Goal: Task Accomplishment & Management: Manage account settings

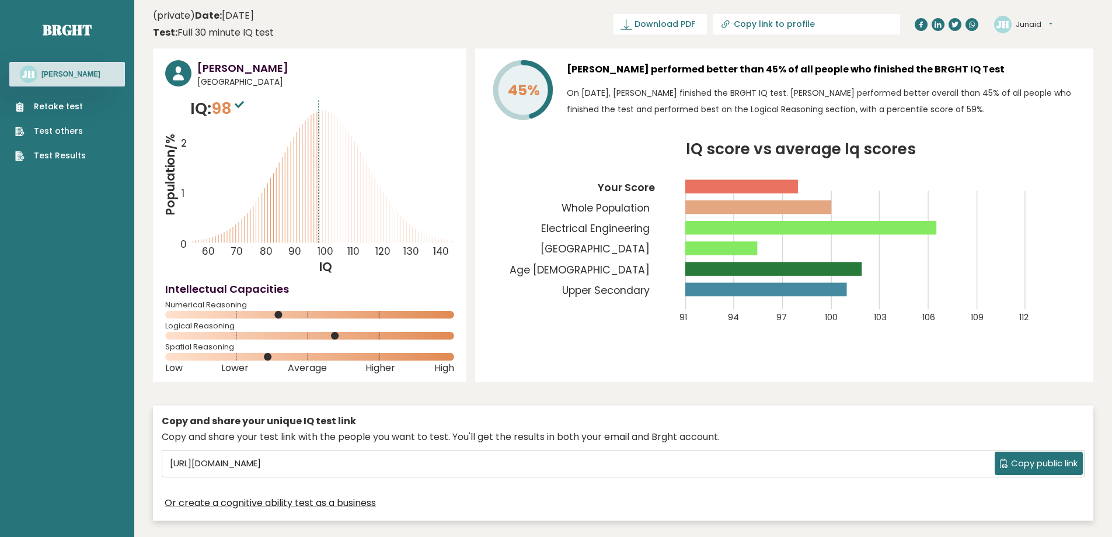
click at [1040, 19] on button "Junaid" at bounding box center [1034, 25] width 37 height 12
click at [1058, 71] on link "Settings" at bounding box center [1047, 75] width 60 height 16
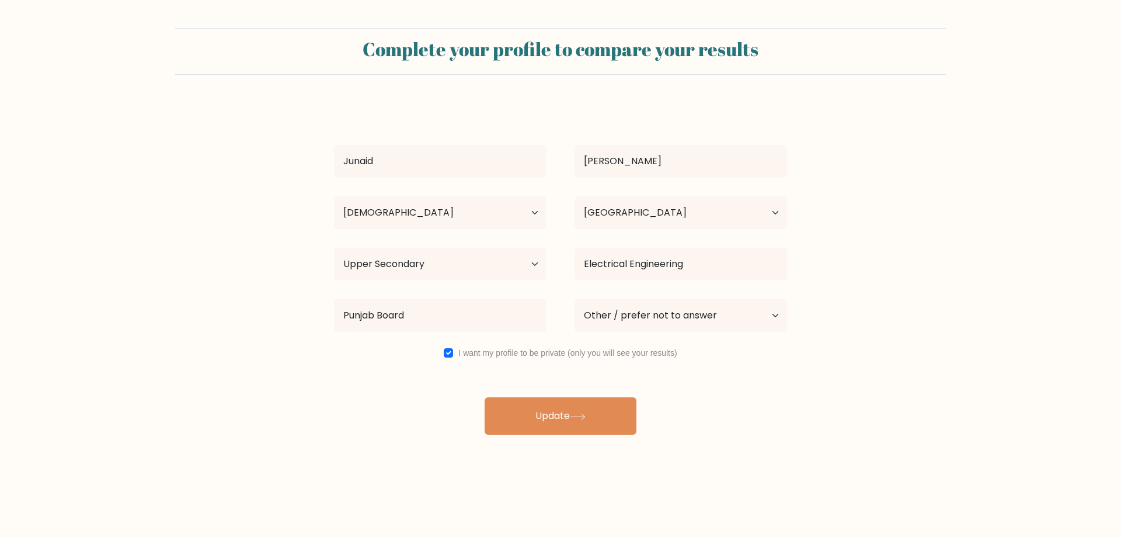
select select "25_34"
select select "PK"
select select "upper_secondary"
select select "other"
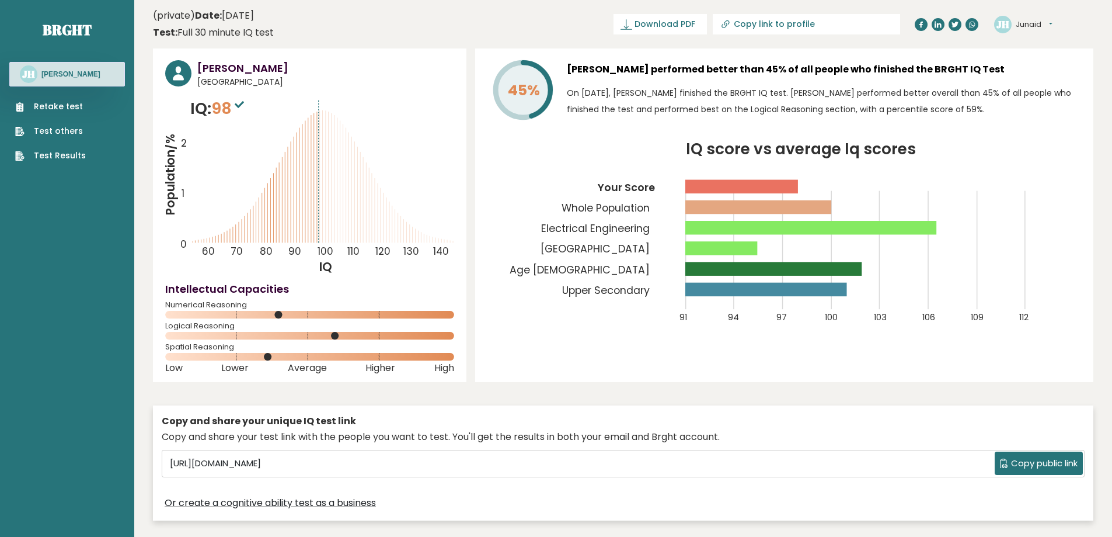
click at [1051, 23] on button "Junaid" at bounding box center [1034, 25] width 37 height 12
click at [1061, 58] on link "Profile" at bounding box center [1047, 59] width 60 height 16
click at [1029, 459] on span "Copy public link" at bounding box center [1044, 463] width 67 height 13
click at [1038, 29] on button "Junaid" at bounding box center [1034, 25] width 37 height 12
click at [1050, 54] on link "Profile" at bounding box center [1047, 59] width 60 height 16
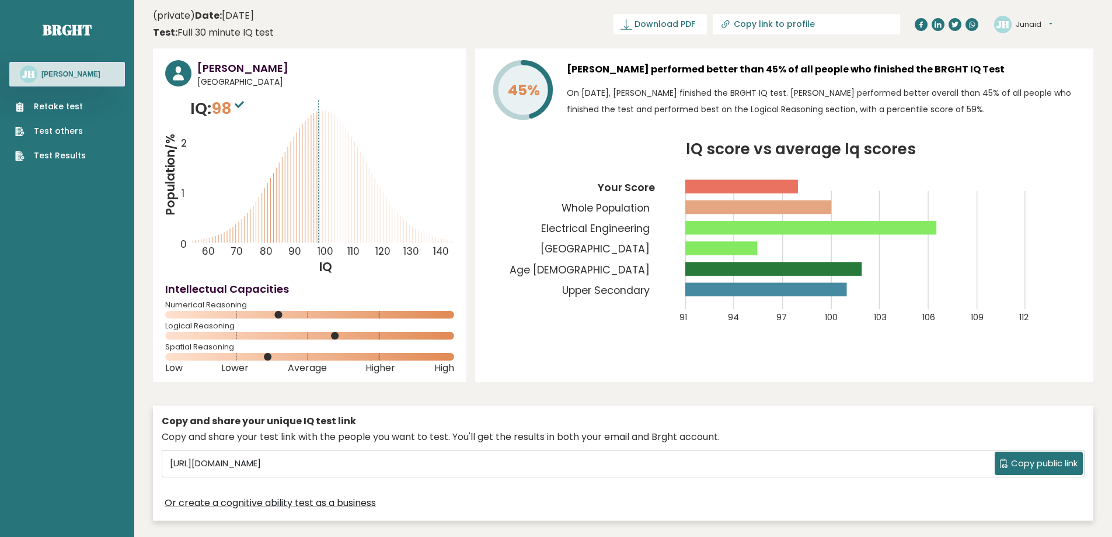
click at [1051, 22] on button "Junaid" at bounding box center [1034, 25] width 37 height 12
click at [1062, 76] on link "Settings" at bounding box center [1047, 75] width 60 height 16
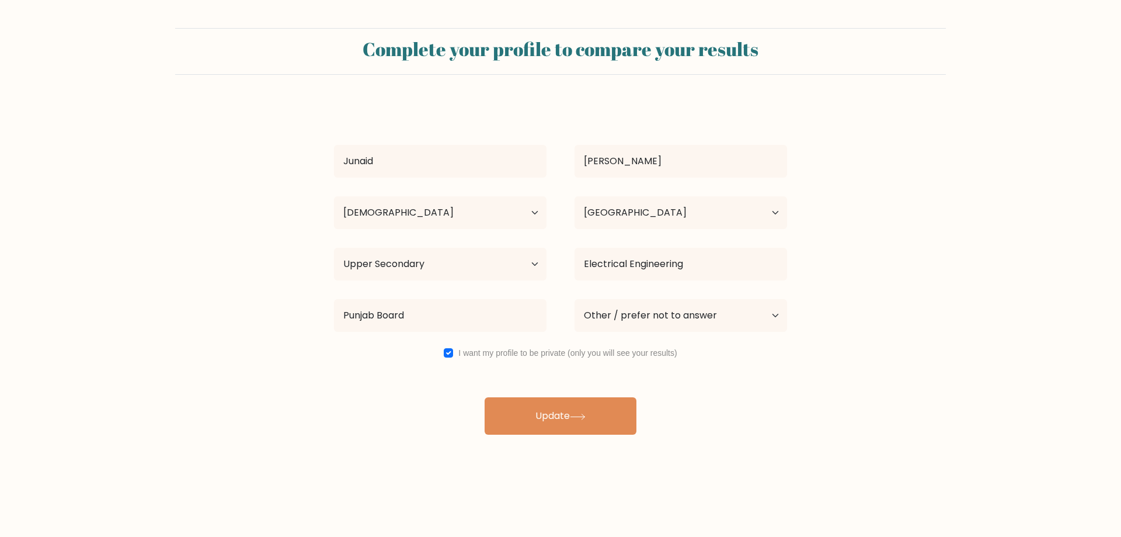
select select "25_34"
select select "PK"
select select "upper_secondary"
select select "other"
click at [714, 317] on select "Current employment status Employed Student Retired Other / prefer not to answer" at bounding box center [681, 315] width 213 height 33
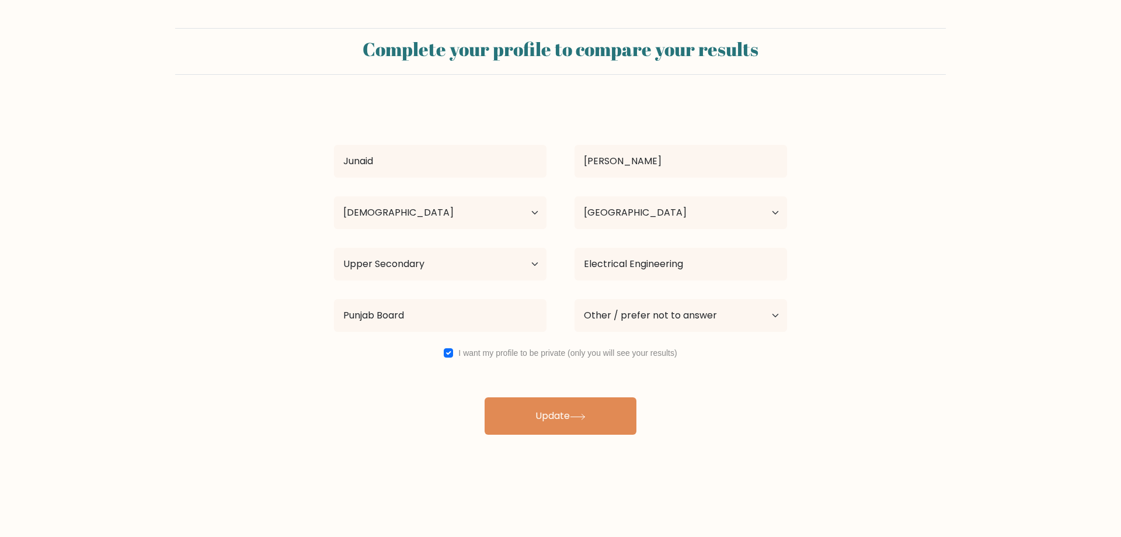
click at [493, 387] on div "Junaid Hassan Age Under 18 years old 18-24 years old 25-34 years old 35-44 year…" at bounding box center [560, 269] width 467 height 332
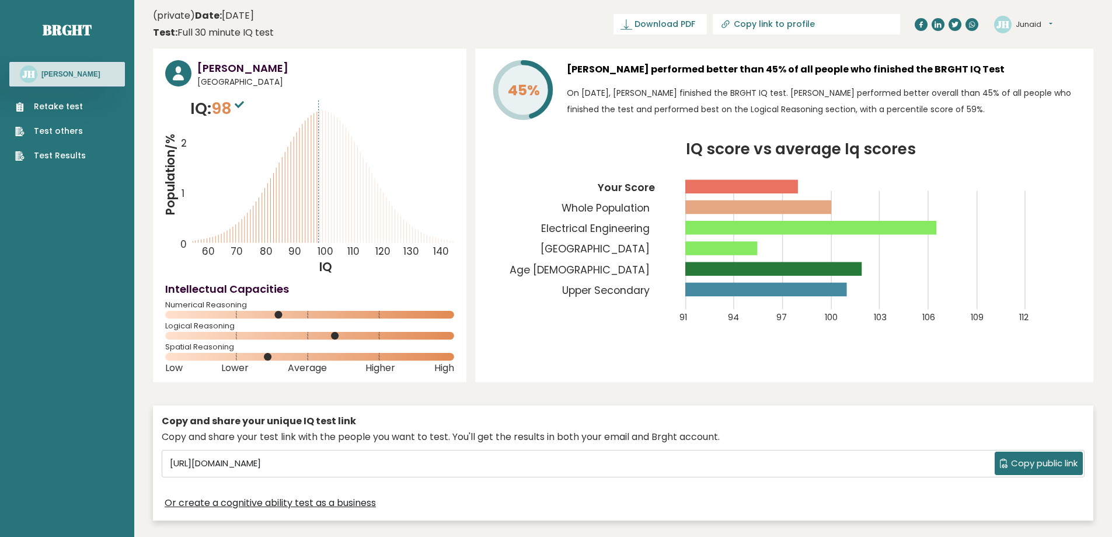
click at [1056, 22] on div "[PERSON_NAME] Dashboard Profile Settings Logout" at bounding box center [1043, 24] width 99 height 23
click at [1052, 25] on button "Junaid" at bounding box center [1034, 25] width 37 height 12
click at [1061, 64] on link "Profile" at bounding box center [1047, 59] width 60 height 16
click at [1053, 23] on button "Junaid" at bounding box center [1034, 25] width 37 height 12
click at [1039, 44] on link "Dashboard" at bounding box center [1047, 43] width 60 height 16
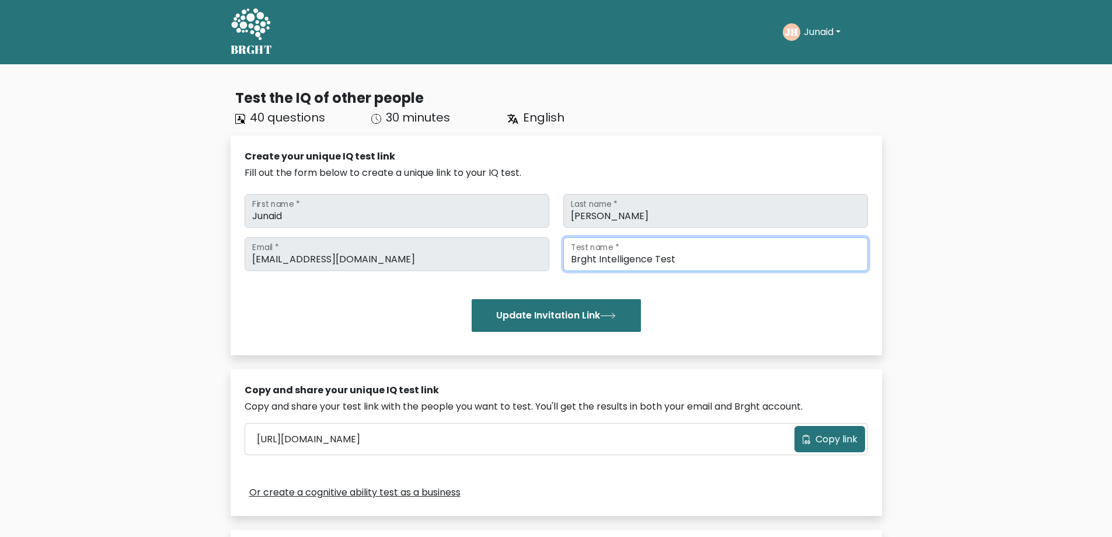
click at [686, 259] on input "Brght Intelligence Test" at bounding box center [716, 254] width 305 height 34
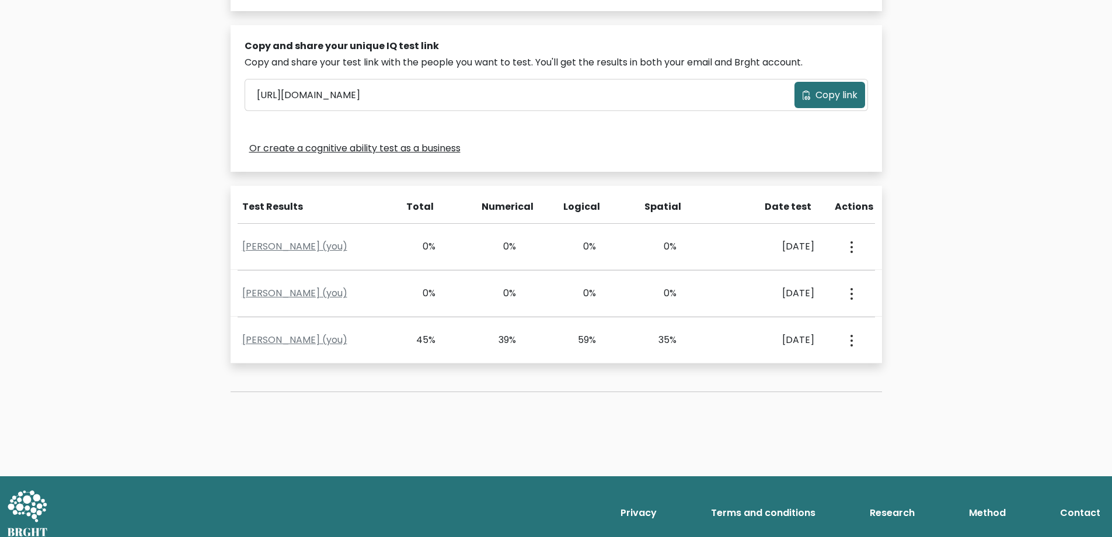
scroll to position [350, 0]
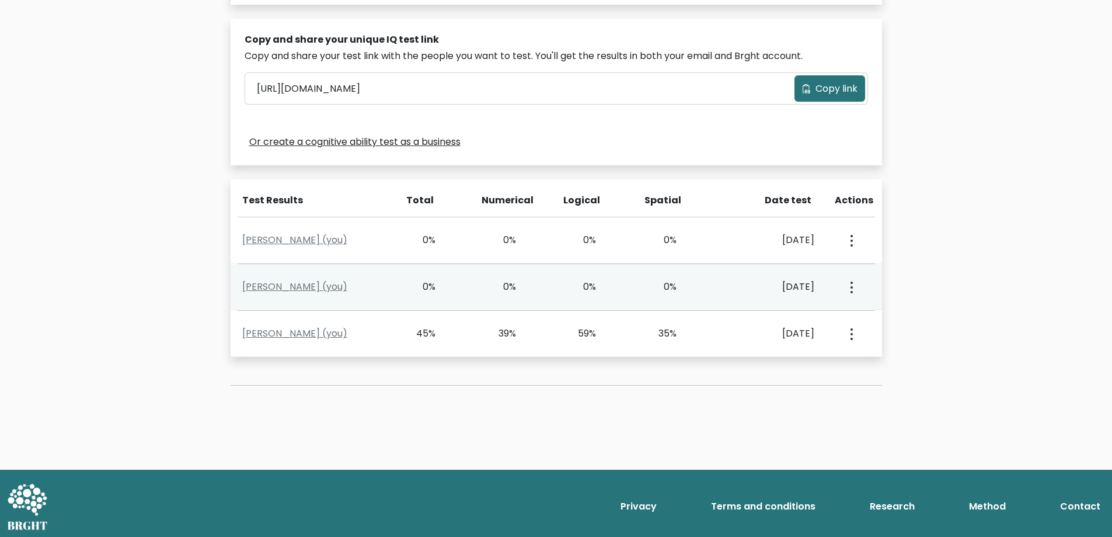
click at [854, 287] on button "button" at bounding box center [850, 287] width 9 height 36
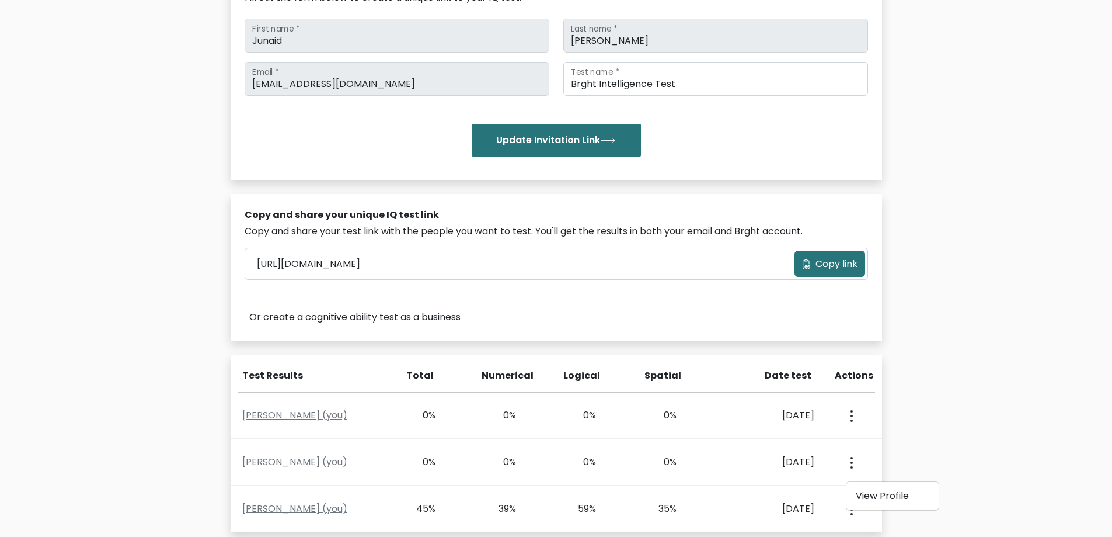
click at [924, 186] on div "Test the IQ of other people 40 questions 30 minutes English Create your unique …" at bounding box center [556, 267] width 1112 height 756
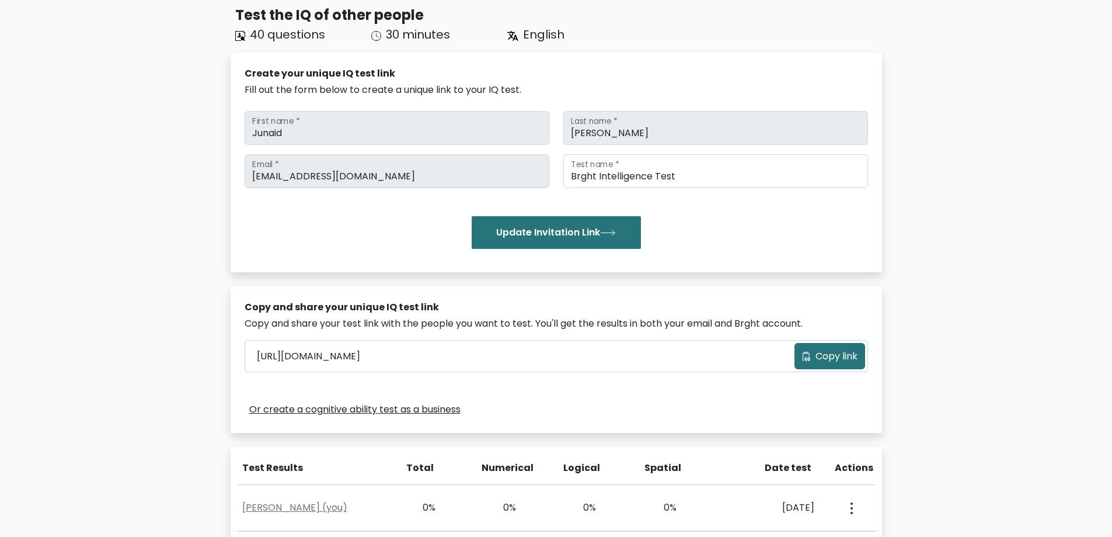
scroll to position [0, 0]
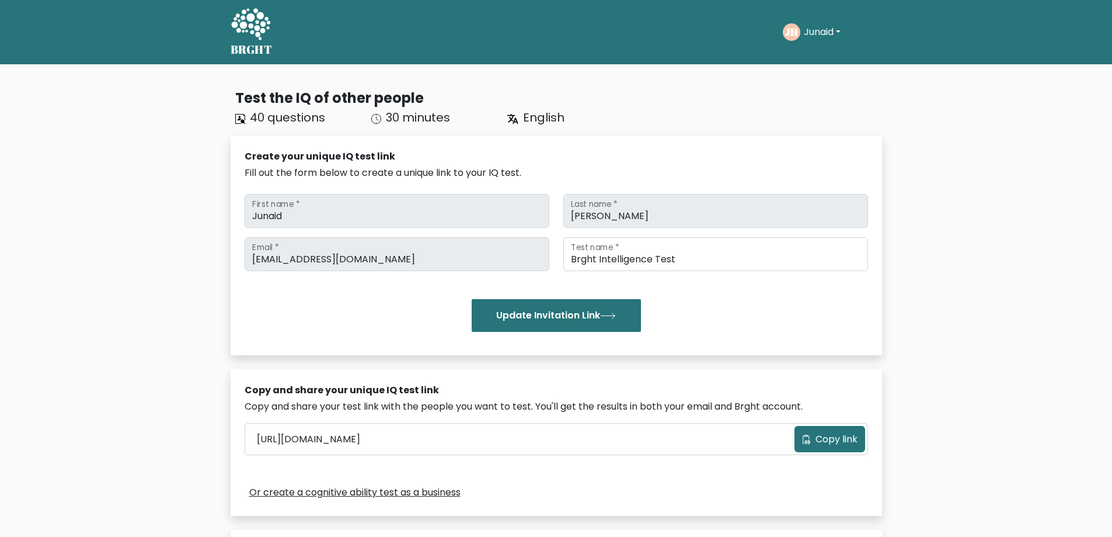
click at [841, 29] on button "Junaid" at bounding box center [823, 32] width 44 height 15
click at [248, 32] on icon at bounding box center [251, 25] width 40 height 35
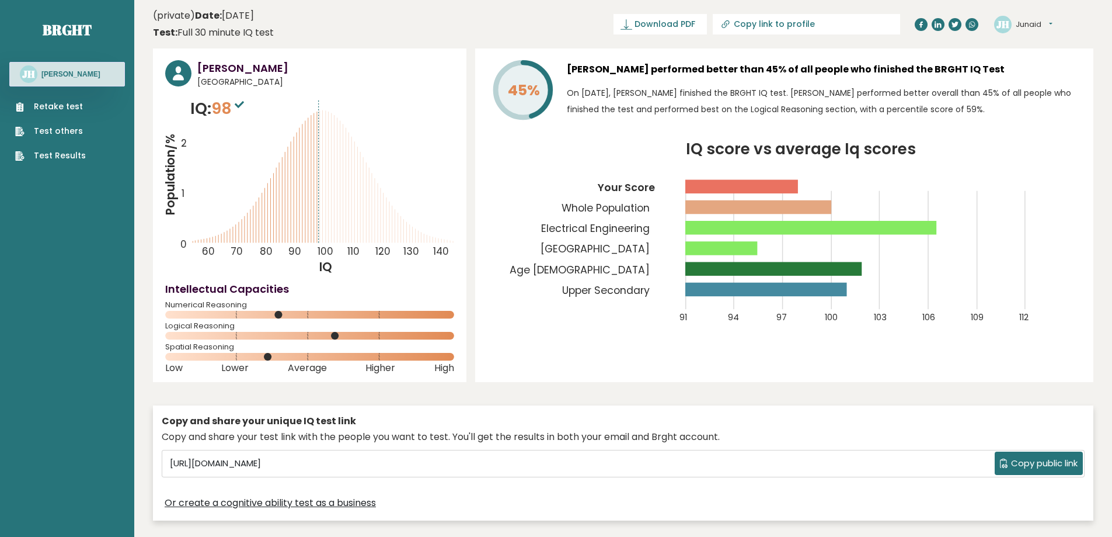
click at [72, 156] on link "Test Results" at bounding box center [50, 155] width 71 height 12
click at [1047, 22] on button "Junaid" at bounding box center [1034, 25] width 37 height 12
click at [1059, 44] on link "Dashboard" at bounding box center [1047, 43] width 60 height 16
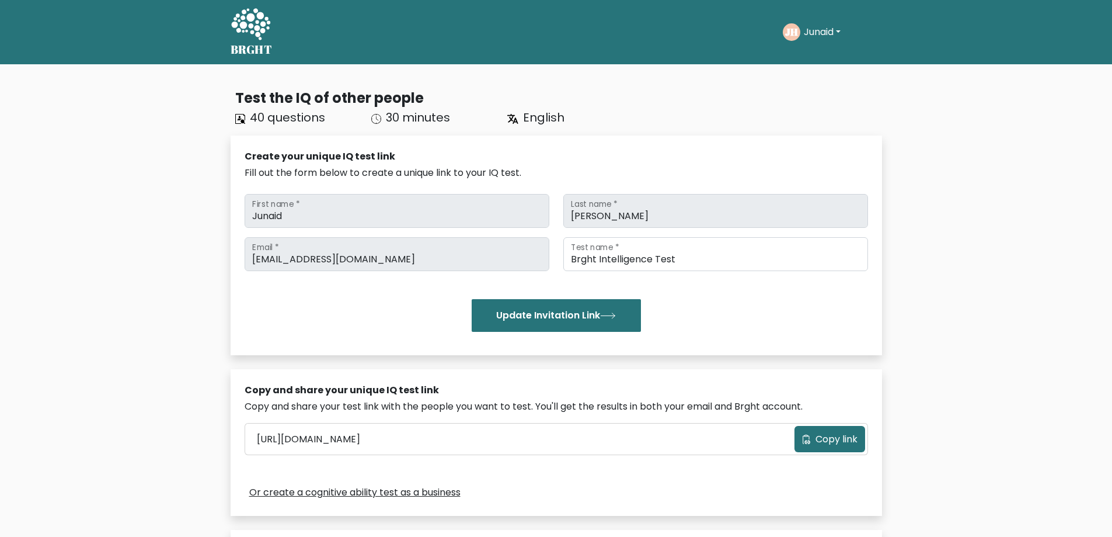
click at [836, 33] on button "Junaid" at bounding box center [823, 32] width 44 height 15
click at [828, 112] on link "Logout" at bounding box center [830, 112] width 92 height 19
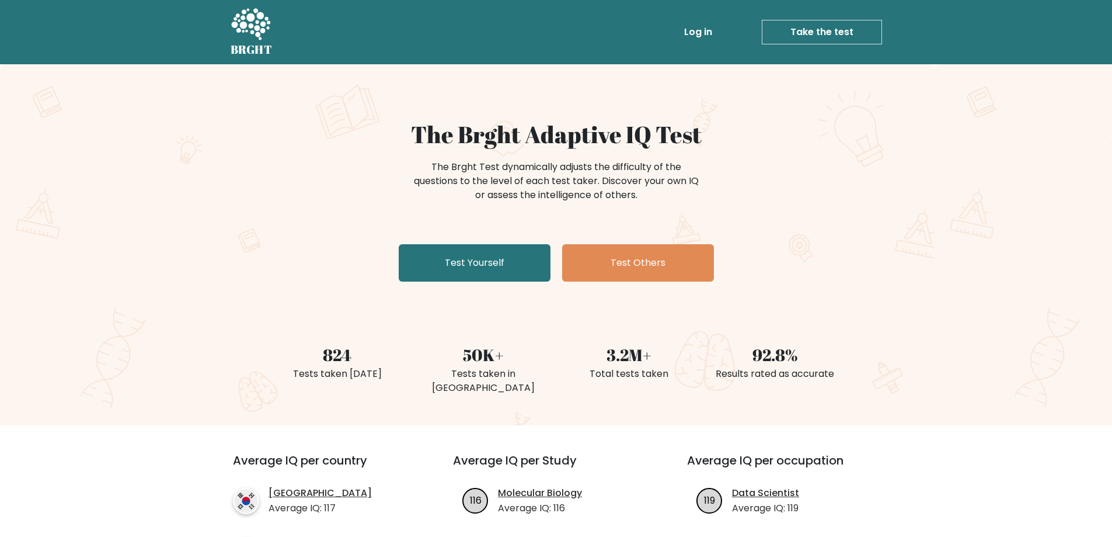
click at [703, 32] on link "Log in" at bounding box center [698, 31] width 37 height 23
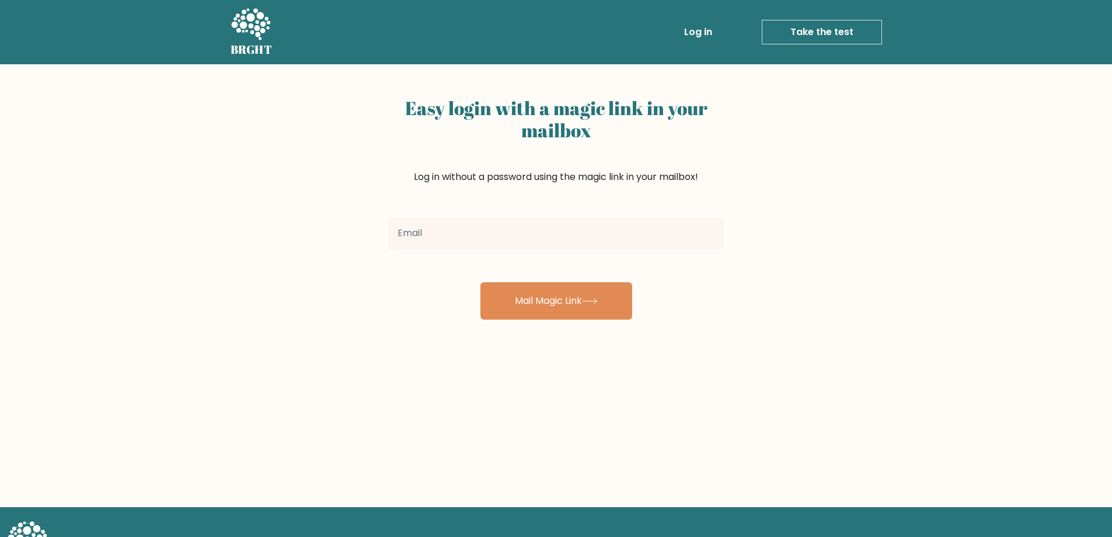
click at [587, 231] on input "email" at bounding box center [556, 233] width 336 height 33
type input "[EMAIL_ADDRESS][DOMAIN_NAME]"
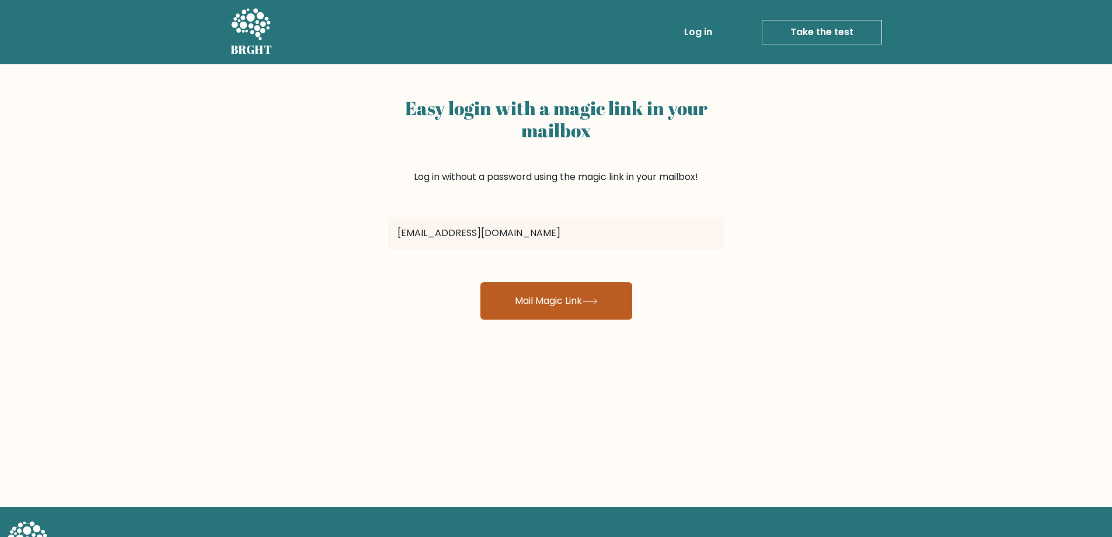
click at [587, 301] on icon at bounding box center [590, 301] width 16 height 6
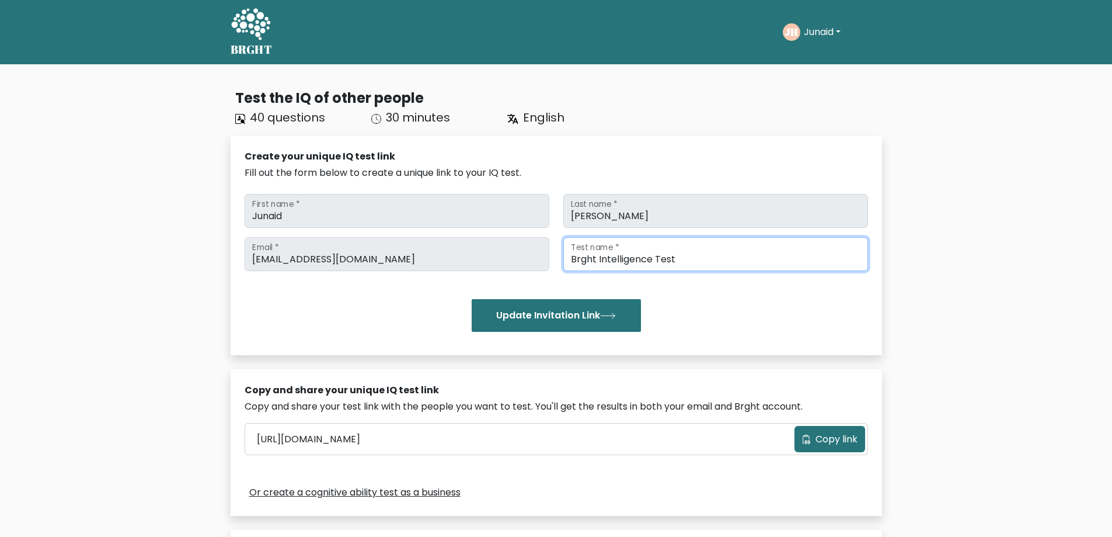
click at [695, 260] on input "Brght Intelligence Test" at bounding box center [716, 254] width 305 height 34
click at [698, 290] on div "junaidhassanmujtaba@gmail.com Email * Brght Intelligence Test Test name * Updat…" at bounding box center [557, 284] width 624 height 95
click at [840, 31] on button "Junaid" at bounding box center [823, 32] width 44 height 15
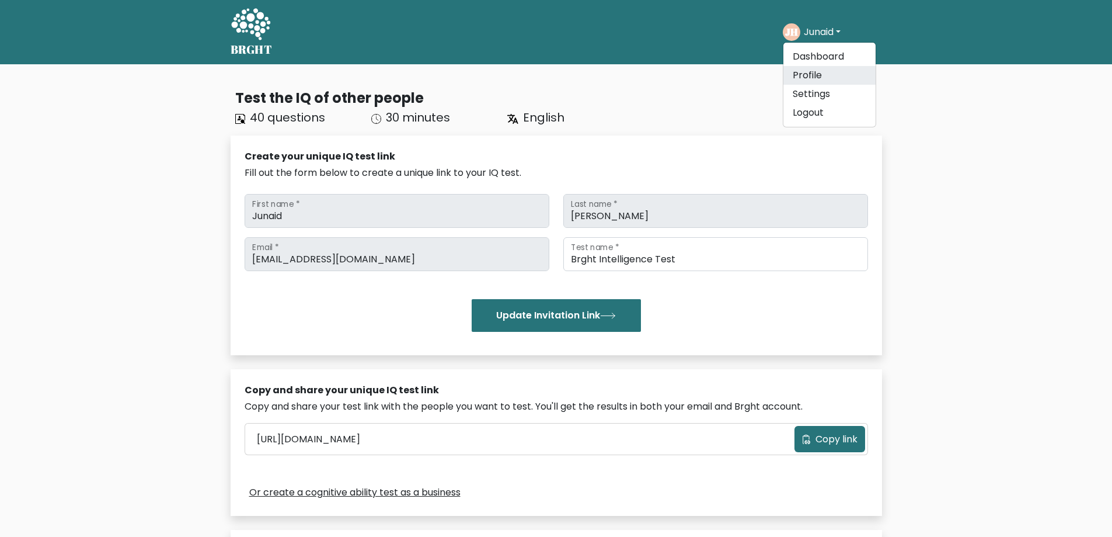
click at [839, 72] on link "Profile" at bounding box center [830, 75] width 92 height 19
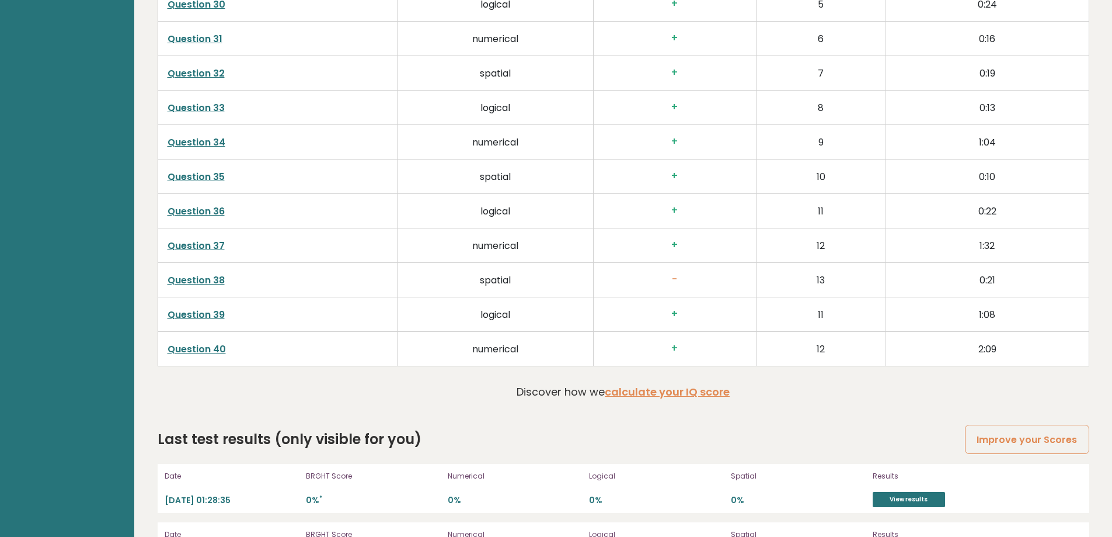
scroll to position [3118, 0]
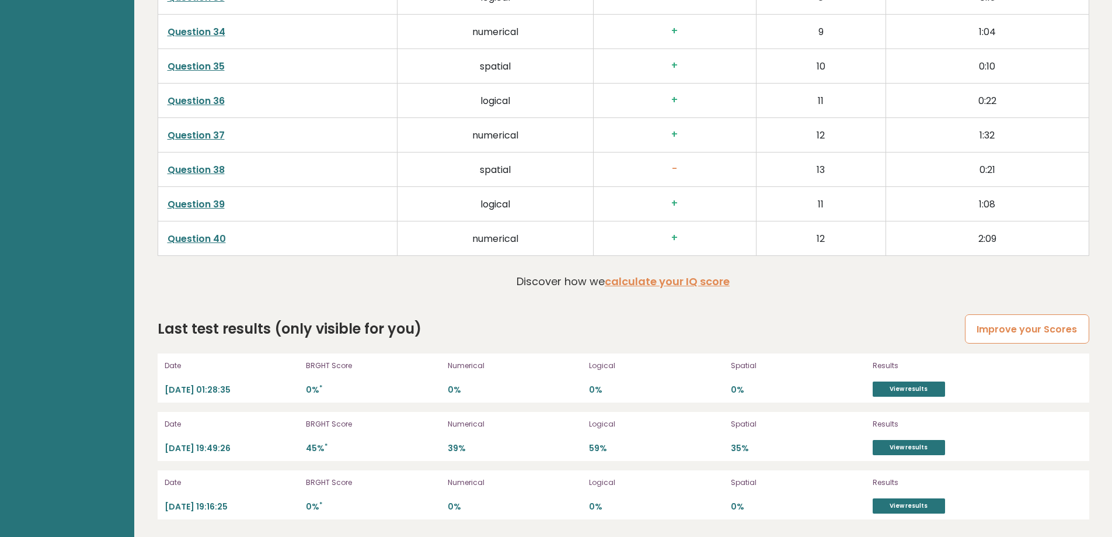
click at [1003, 329] on link "Improve your Scores" at bounding box center [1027, 329] width 124 height 30
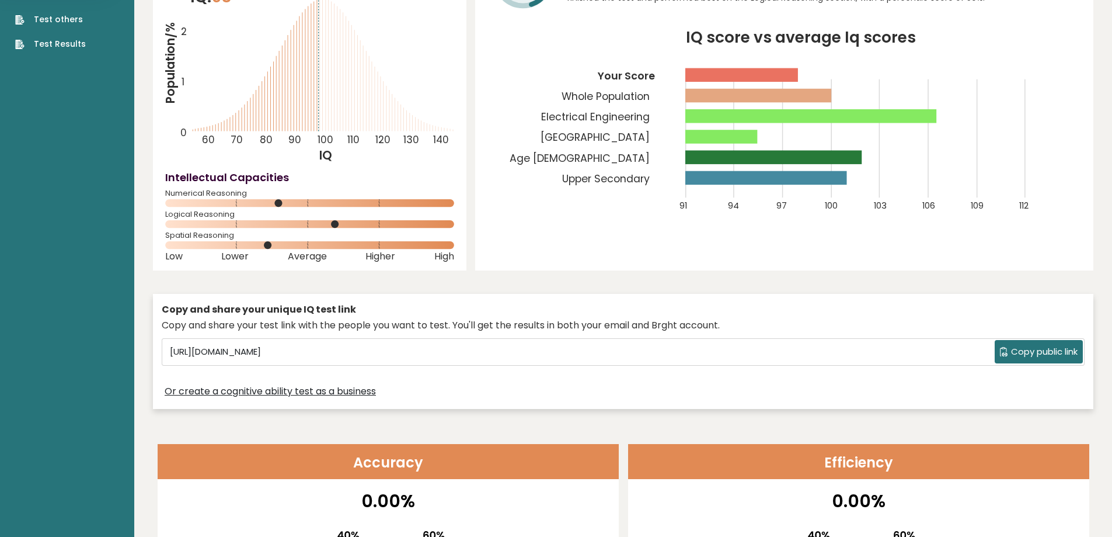
scroll to position [0, 0]
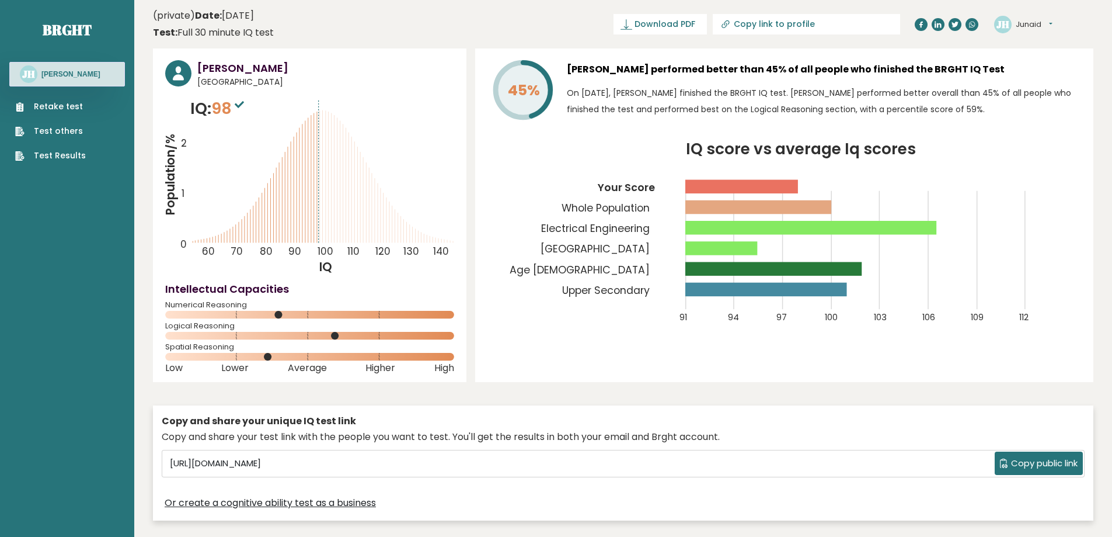
click at [1052, 24] on button "Junaid" at bounding box center [1034, 25] width 37 height 12
click at [1056, 58] on link "Profile" at bounding box center [1047, 59] width 60 height 16
click at [74, 76] on h3 "[PERSON_NAME]" at bounding box center [70, 73] width 59 height 9
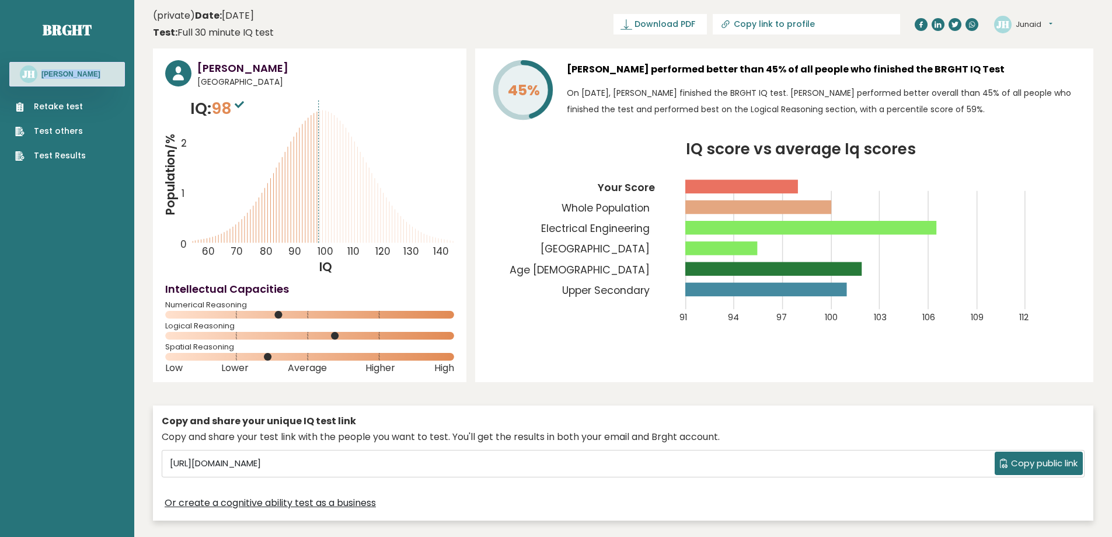
click at [74, 76] on h3 "[PERSON_NAME]" at bounding box center [70, 73] width 59 height 9
click at [73, 154] on link "Test Results" at bounding box center [50, 155] width 71 height 12
click at [1038, 23] on button "Junaid" at bounding box center [1034, 25] width 37 height 12
click link "Settings"
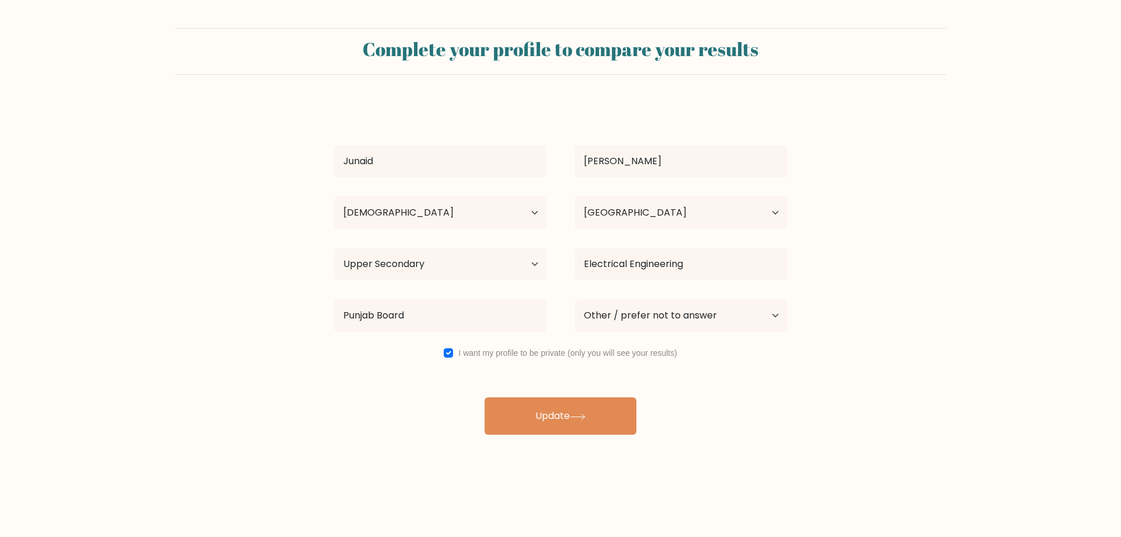
select select "25_34"
select select "PK"
select select "upper_secondary"
select select "other"
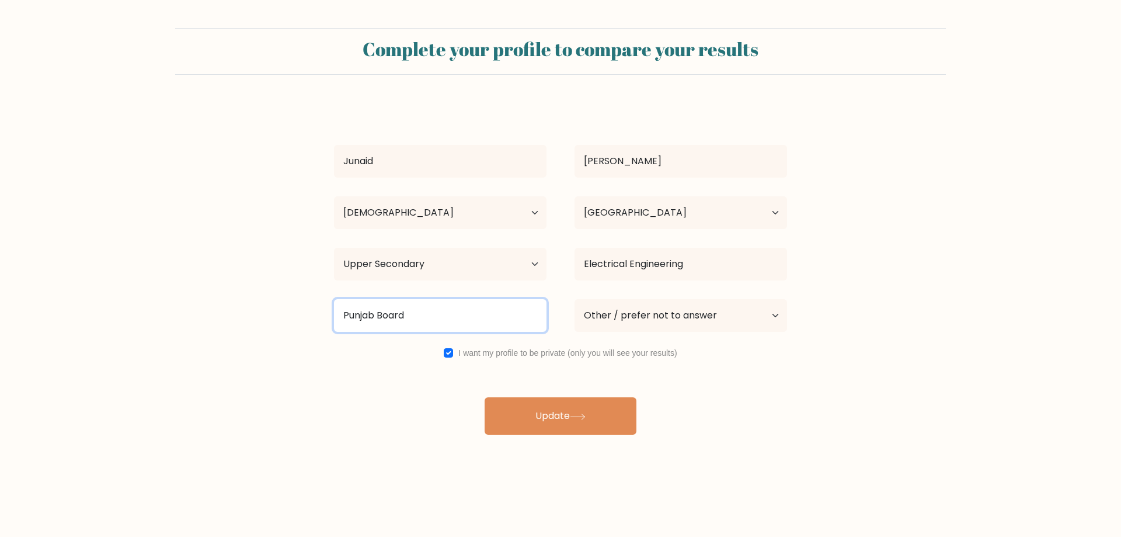
click at [471, 315] on input "Punjab Board" at bounding box center [440, 315] width 213 height 33
click at [380, 312] on input "Punjab Board" at bounding box center [440, 315] width 213 height 33
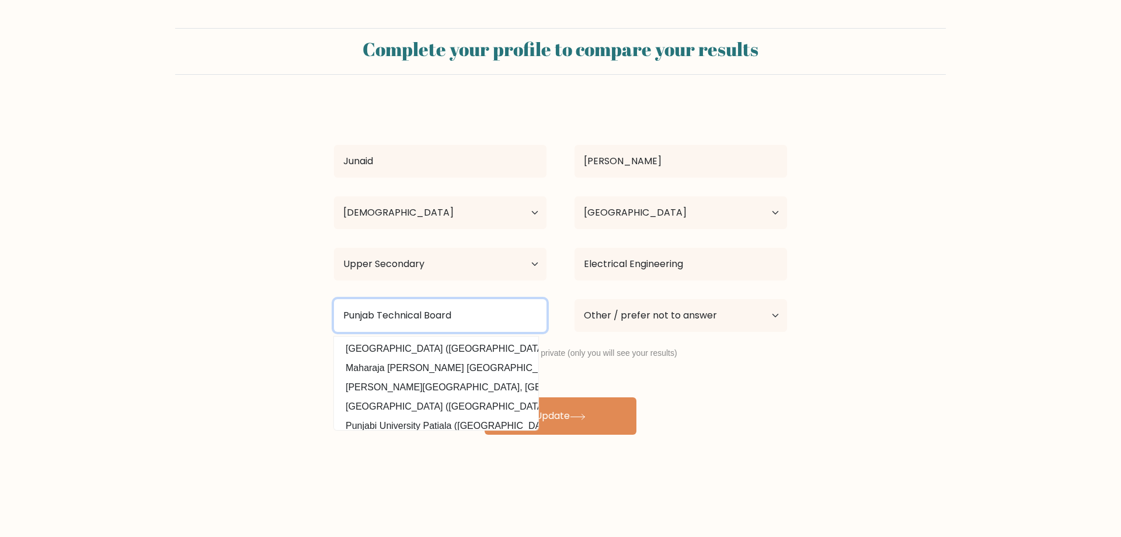
type input "Punjab Technical Board"
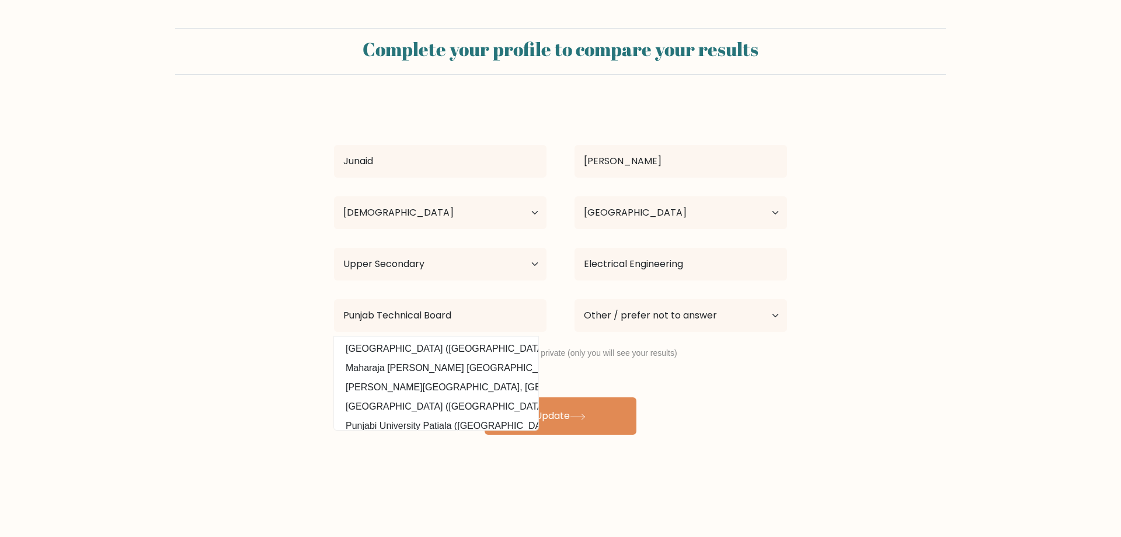
click at [273, 314] on form "Complete your profile to compare your results Junaid Hassan Age Under 18 years …" at bounding box center [560, 231] width 1121 height 406
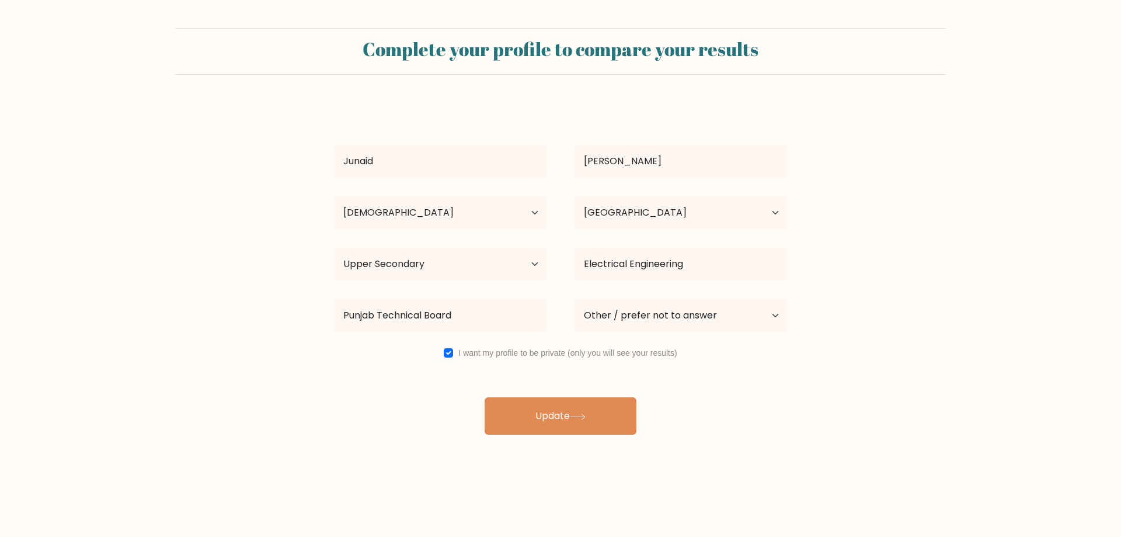
click at [581, 435] on div "Complete your profile to compare your results Junaid Hassan Age Under 18 years …" at bounding box center [560, 221] width 1121 height 443
click at [555, 421] on button "Update" at bounding box center [561, 415] width 152 height 37
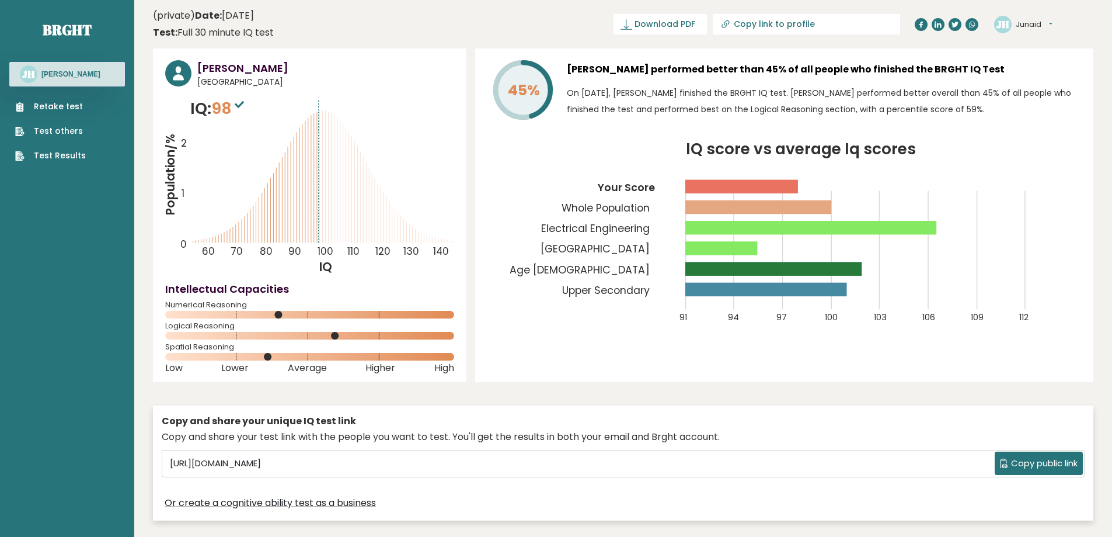
click at [1051, 23] on button "Junaid" at bounding box center [1034, 25] width 37 height 12
click at [1051, 71] on link "Settings" at bounding box center [1047, 75] width 60 height 16
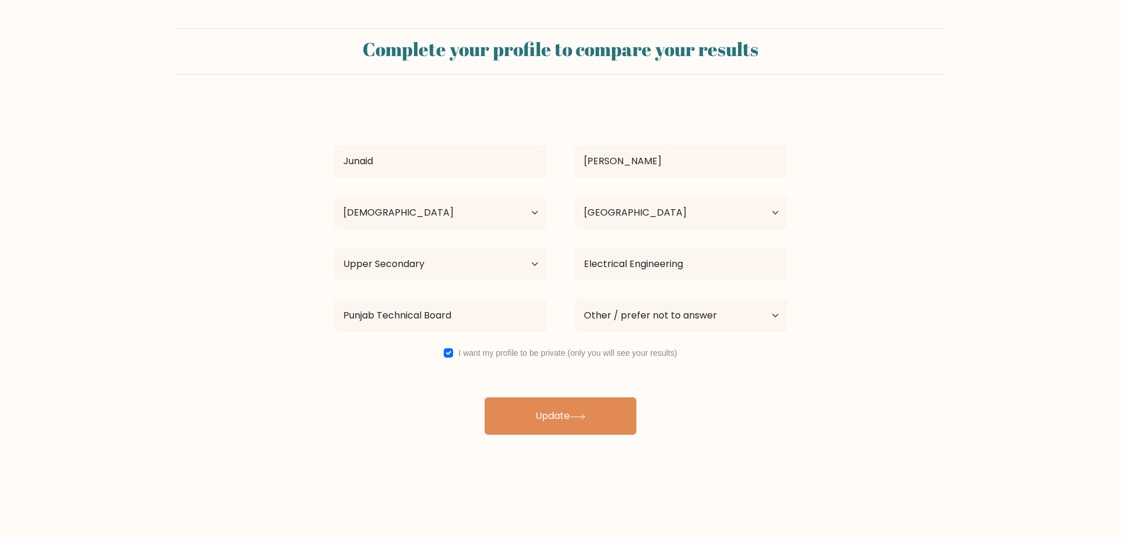
select select "25_34"
select select "PK"
select select "upper_secondary"
select select "other"
click at [560, 423] on button "Update" at bounding box center [561, 415] width 152 height 37
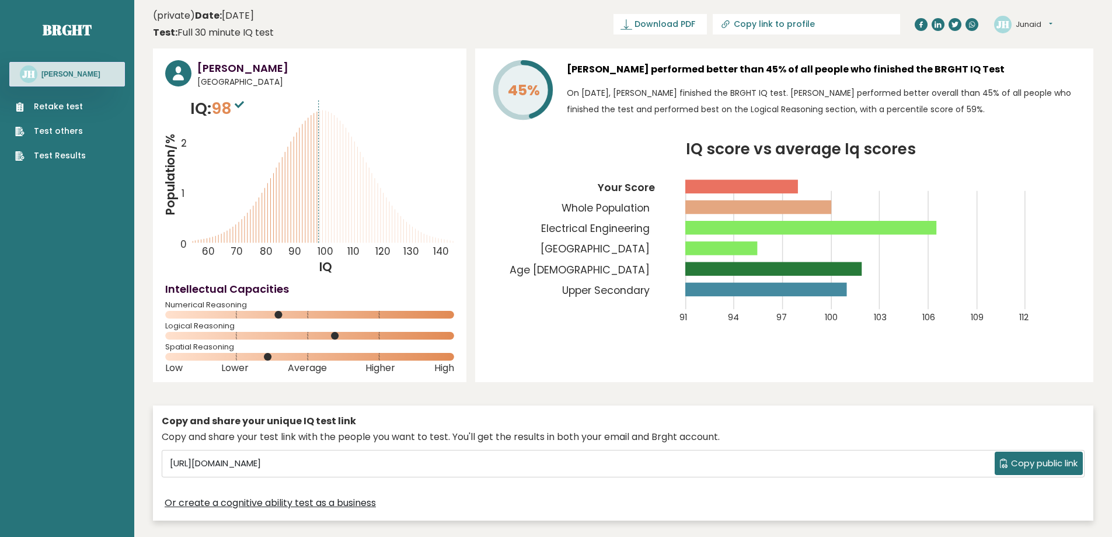
click at [1051, 22] on button "Junaid" at bounding box center [1034, 25] width 37 height 12
click at [1063, 46] on link "Dashboard" at bounding box center [1047, 43] width 60 height 16
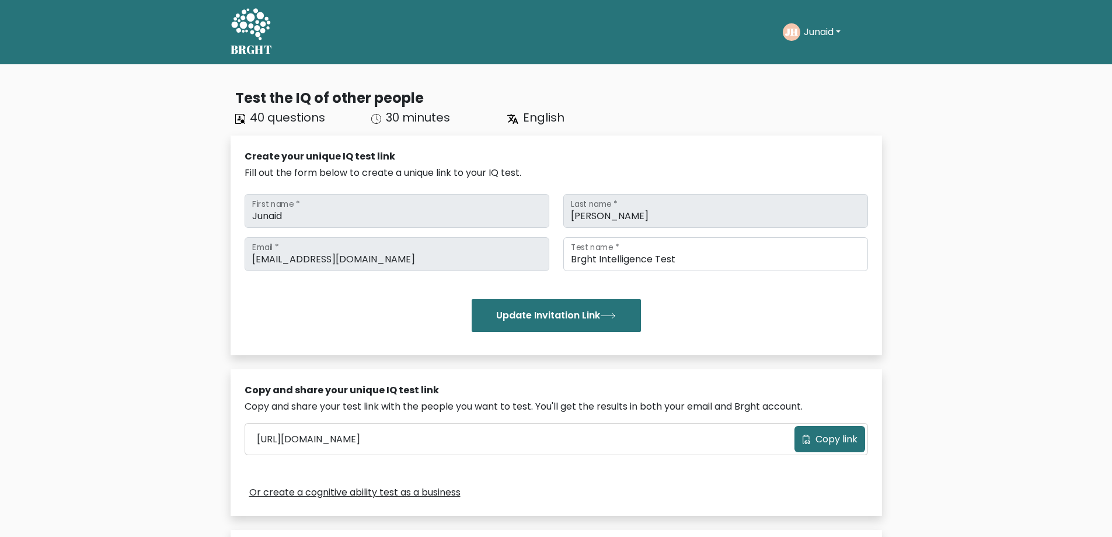
click at [834, 31] on button "Junaid" at bounding box center [823, 32] width 44 height 15
click at [1009, 265] on div "Test the IQ of other people 40 questions 30 minutes English Create your unique …" at bounding box center [556, 442] width 1112 height 756
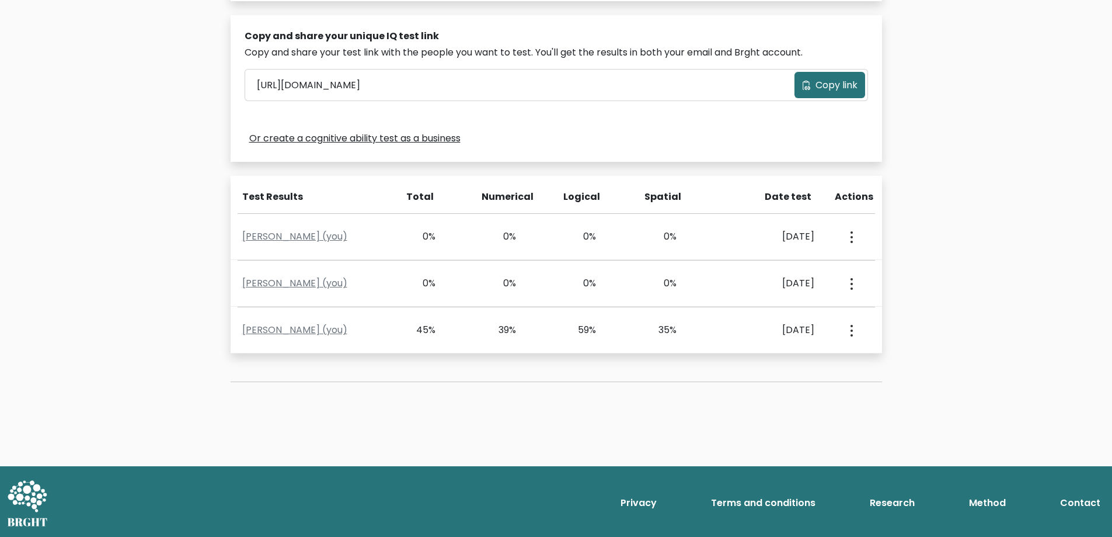
scroll to position [354, 0]
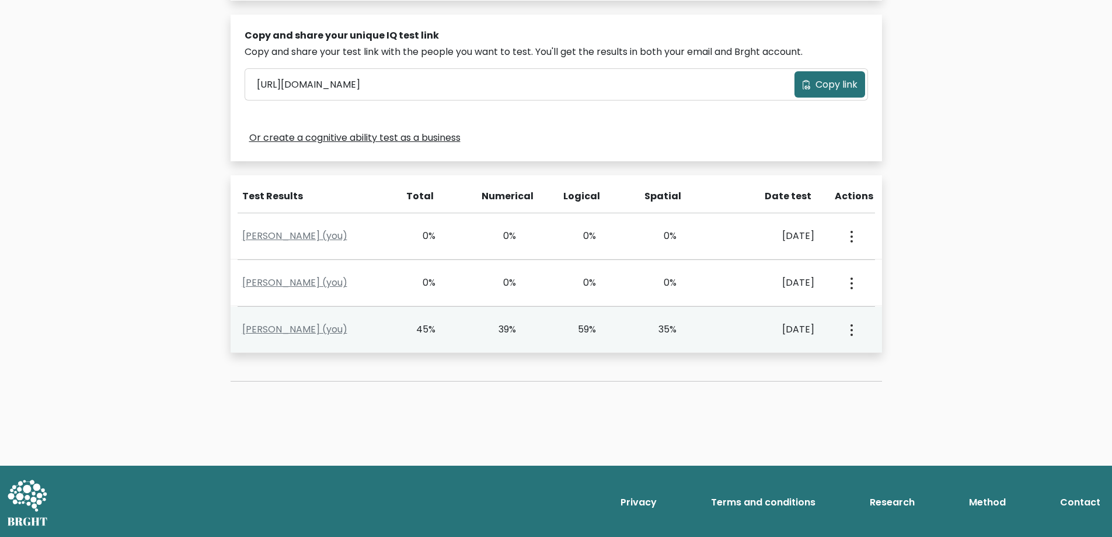
click at [864, 330] on div "View Profile" at bounding box center [851, 329] width 40 height 36
click at [852, 329] on circle "button" at bounding box center [852, 330] width 2 height 2
click at [876, 361] on link "View Profile" at bounding box center [893, 363] width 92 height 19
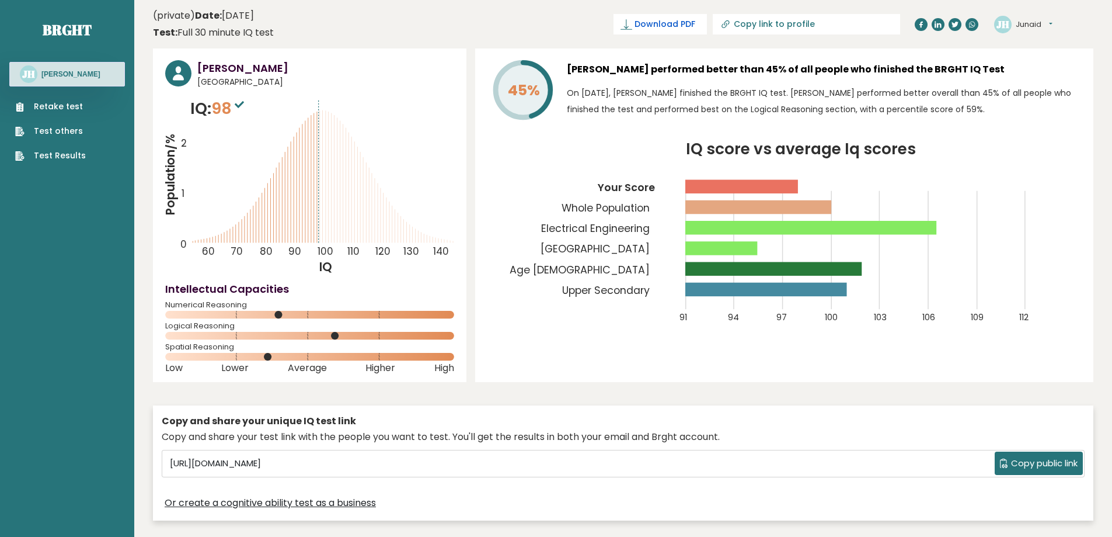
click at [695, 29] on span "Download PDF" at bounding box center [665, 24] width 61 height 12
click at [1045, 24] on button "Junaid" at bounding box center [1034, 25] width 37 height 12
click at [1046, 72] on link "Settings" at bounding box center [1047, 75] width 60 height 16
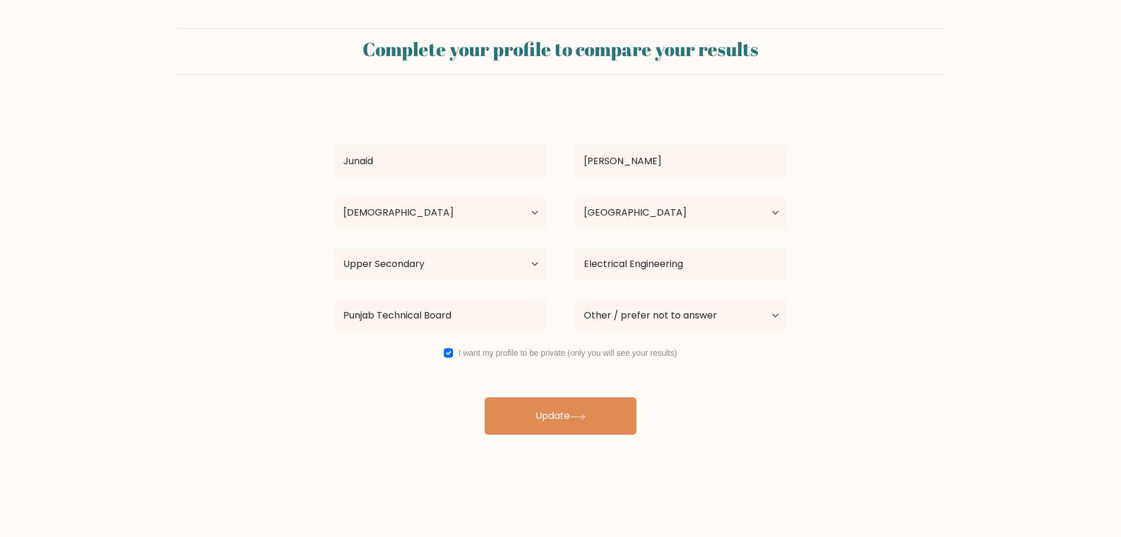
select select "25_34"
select select "PK"
select select "upper_secondary"
select select "other"
click at [554, 411] on button "Update" at bounding box center [561, 415] width 152 height 37
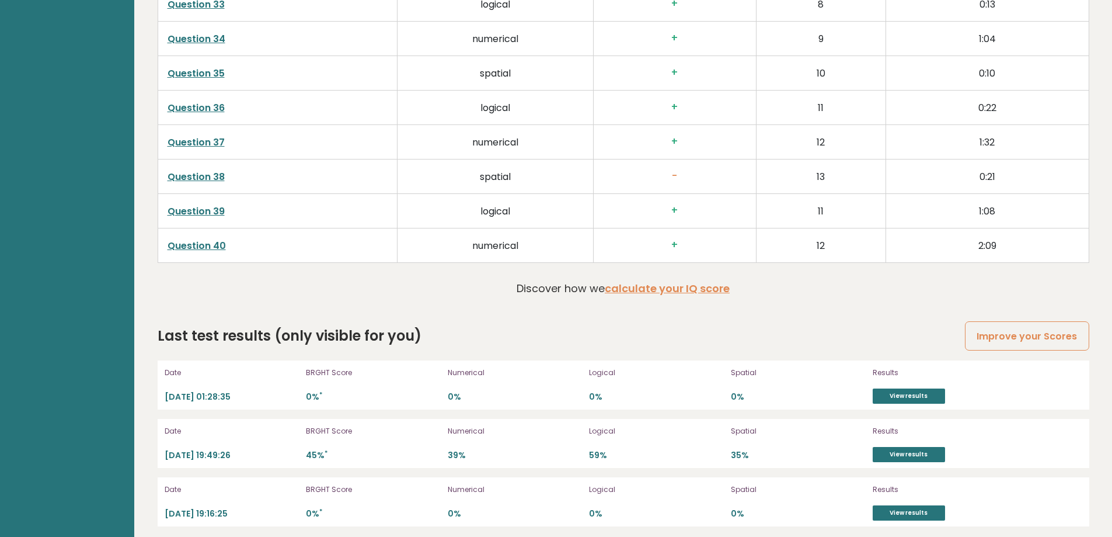
scroll to position [3118, 0]
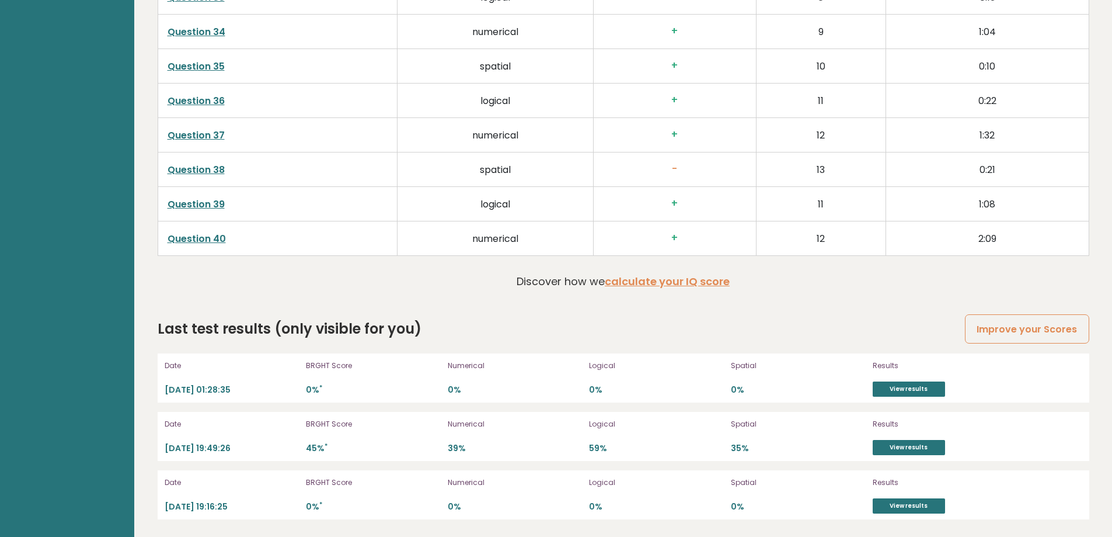
click at [227, 332] on h2 "Last test results (only visible for you)" at bounding box center [290, 328] width 264 height 21
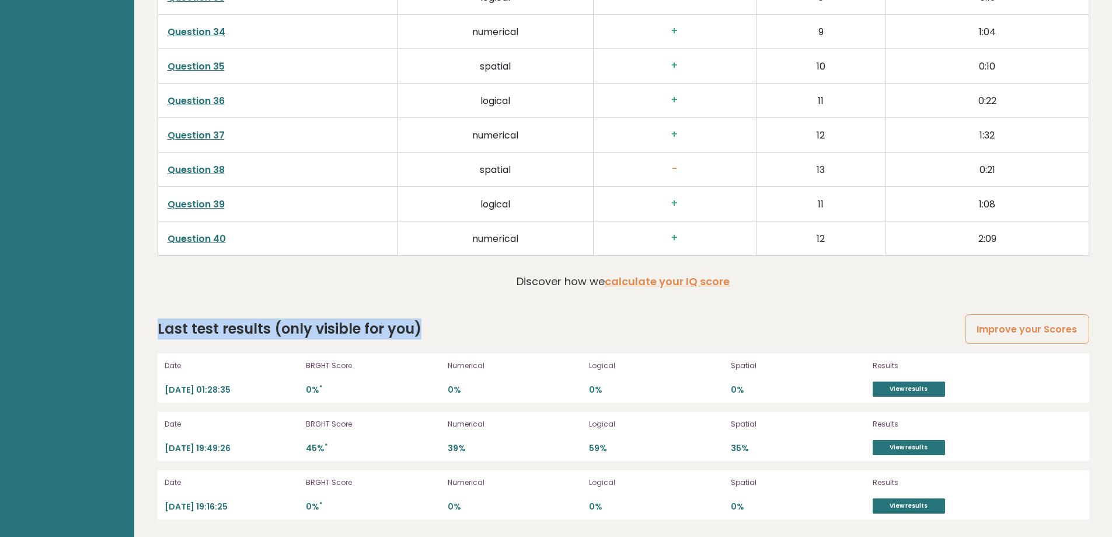
click at [227, 332] on h2 "Last test results (only visible for you)" at bounding box center [290, 328] width 264 height 21
click at [312, 328] on h2 "Last test results (only visible for you)" at bounding box center [290, 328] width 264 height 21
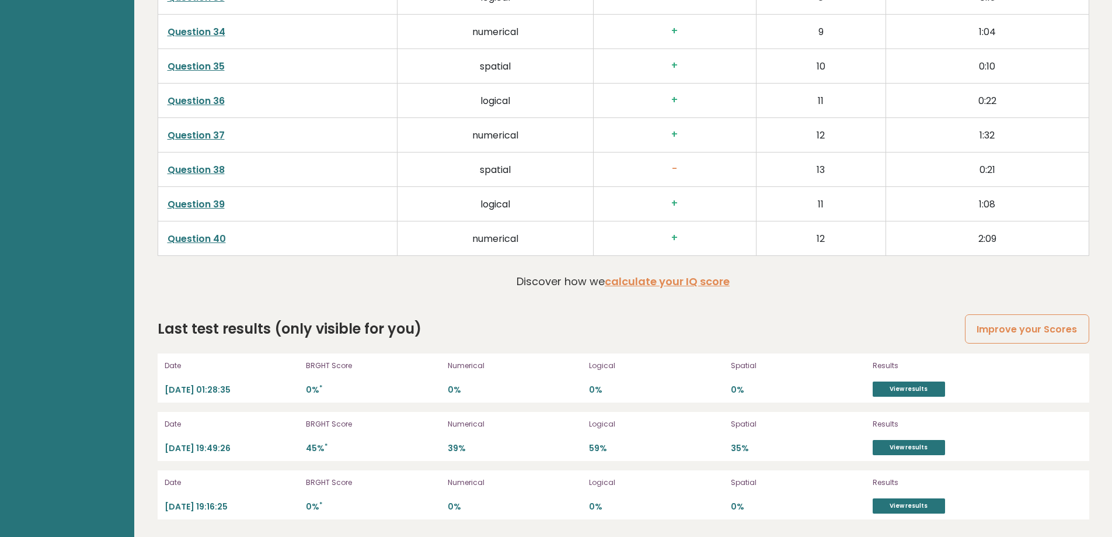
click at [372, 335] on h2 "Last test results (only visible for you)" at bounding box center [290, 328] width 264 height 21
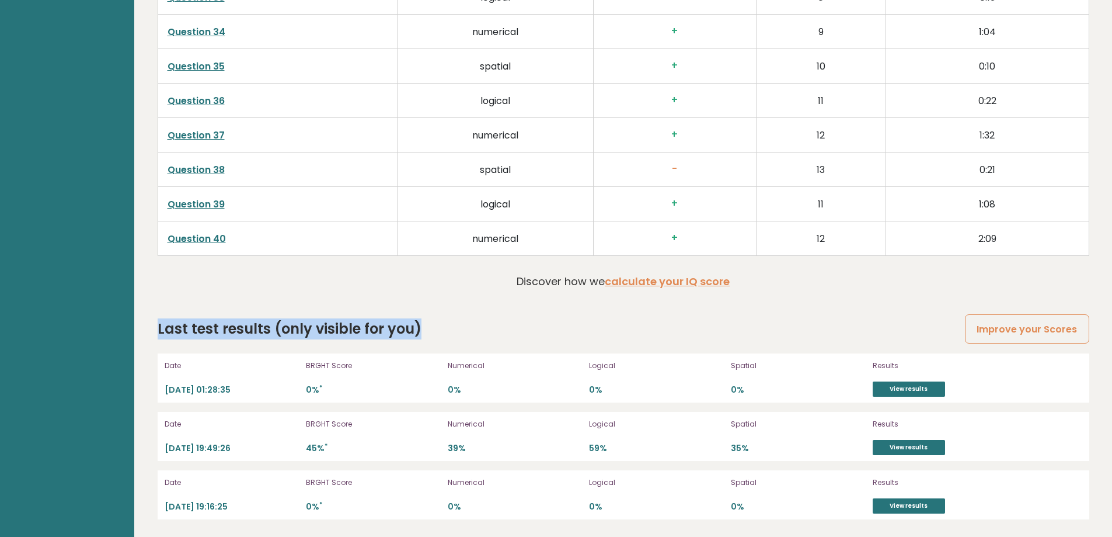
click at [372, 335] on h2 "Last test results (only visible for you)" at bounding box center [290, 328] width 264 height 21
click at [886, 445] on link "View results" at bounding box center [909, 447] width 72 height 15
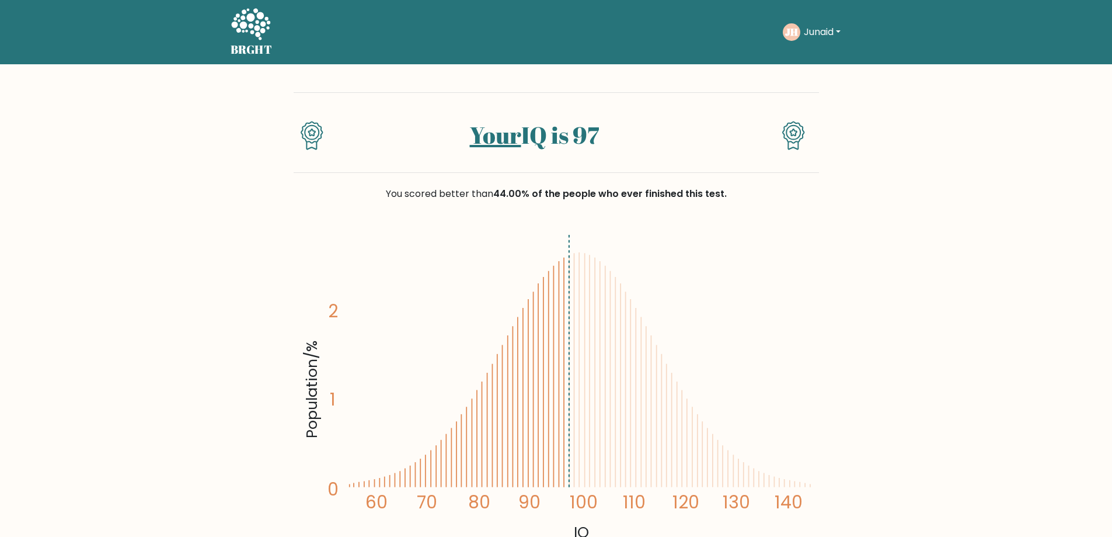
click at [326, 147] on div at bounding box center [316, 142] width 44 height 42
click at [555, 154] on div "Your IQ is 97" at bounding box center [534, 142] width 394 height 42
click at [600, 160] on div "Your IQ is 97" at bounding box center [534, 142] width 394 height 42
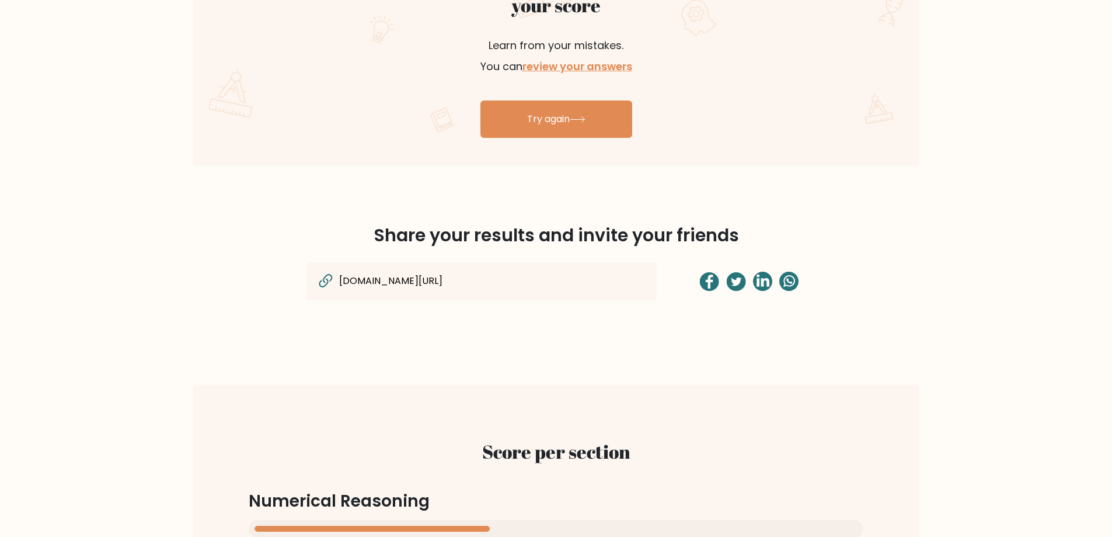
scroll to position [759, 0]
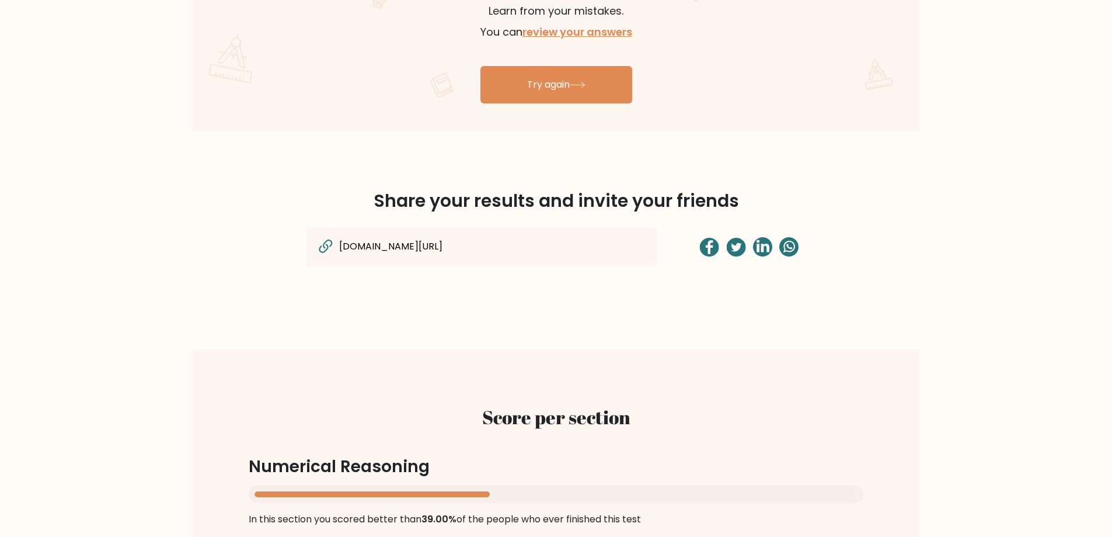
click at [566, 242] on input "[DOMAIN_NAME][URL]" at bounding box center [454, 246] width 232 height 15
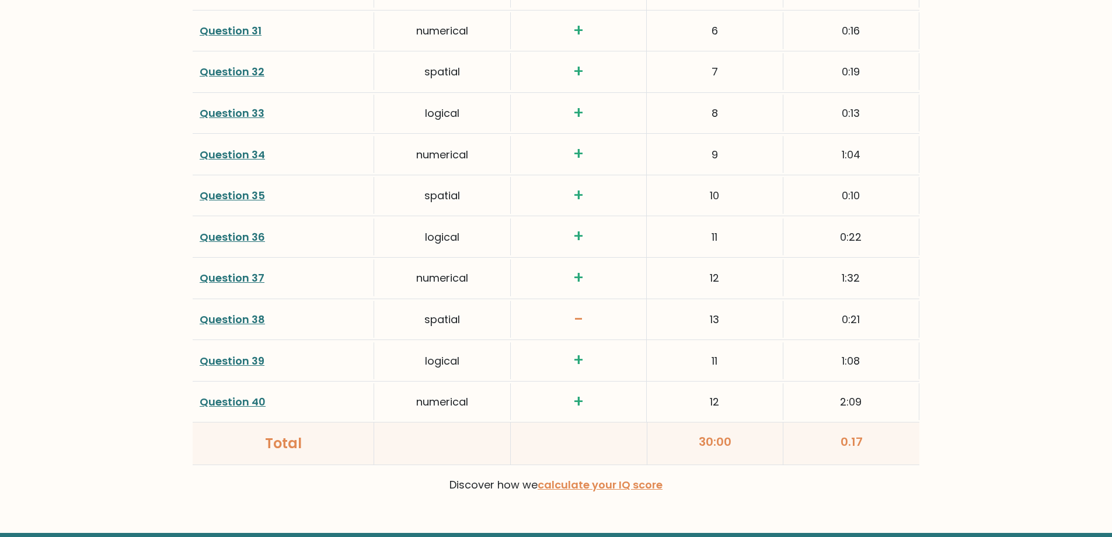
scroll to position [2986, 0]
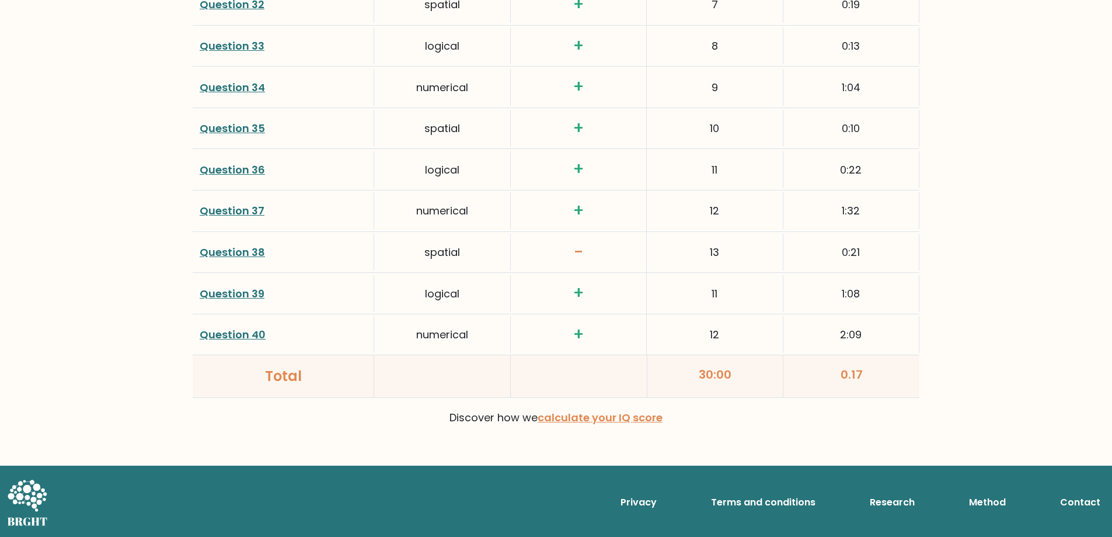
click at [635, 497] on link "Privacy" at bounding box center [639, 502] width 46 height 23
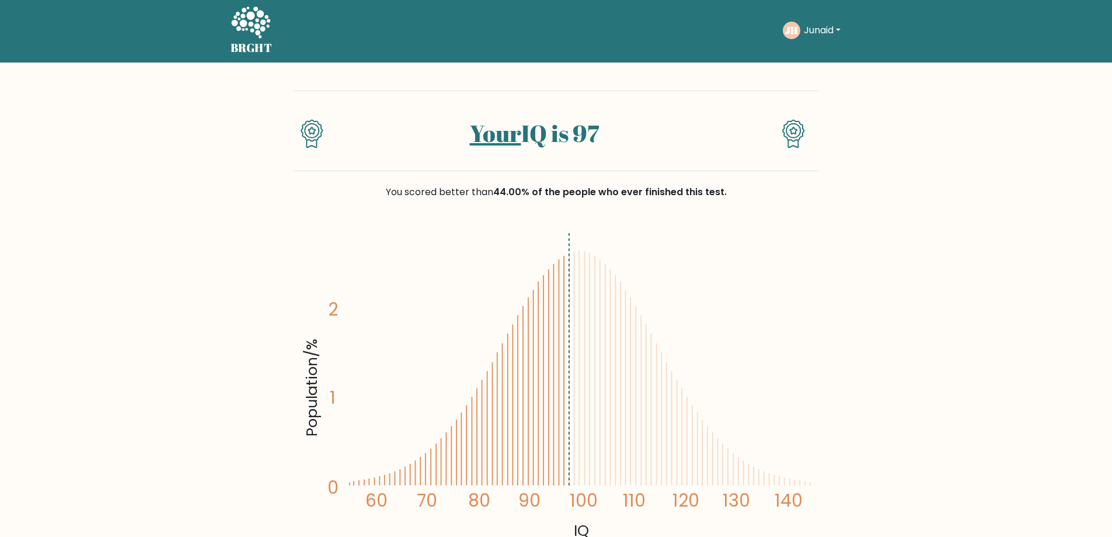
scroll to position [0, 0]
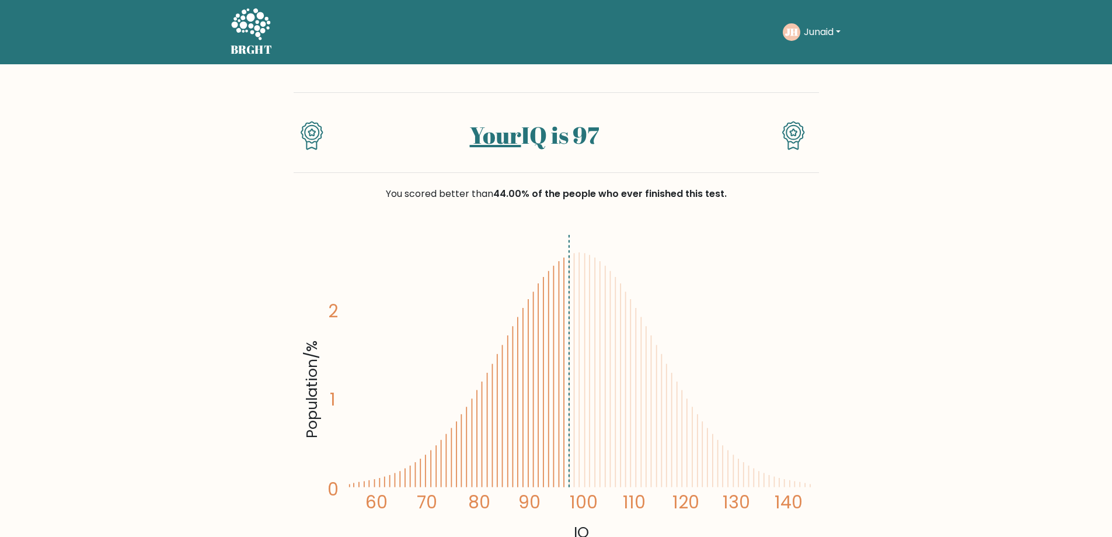
click at [828, 33] on button "Junaid" at bounding box center [823, 32] width 44 height 15
click at [833, 75] on link "Profile" at bounding box center [830, 75] width 92 height 19
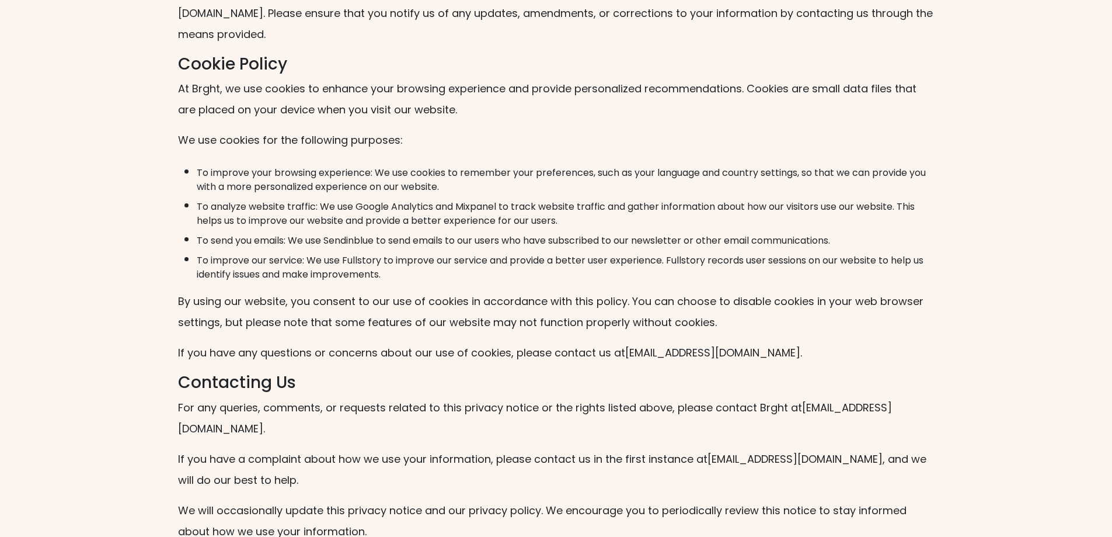
scroll to position [2297, 0]
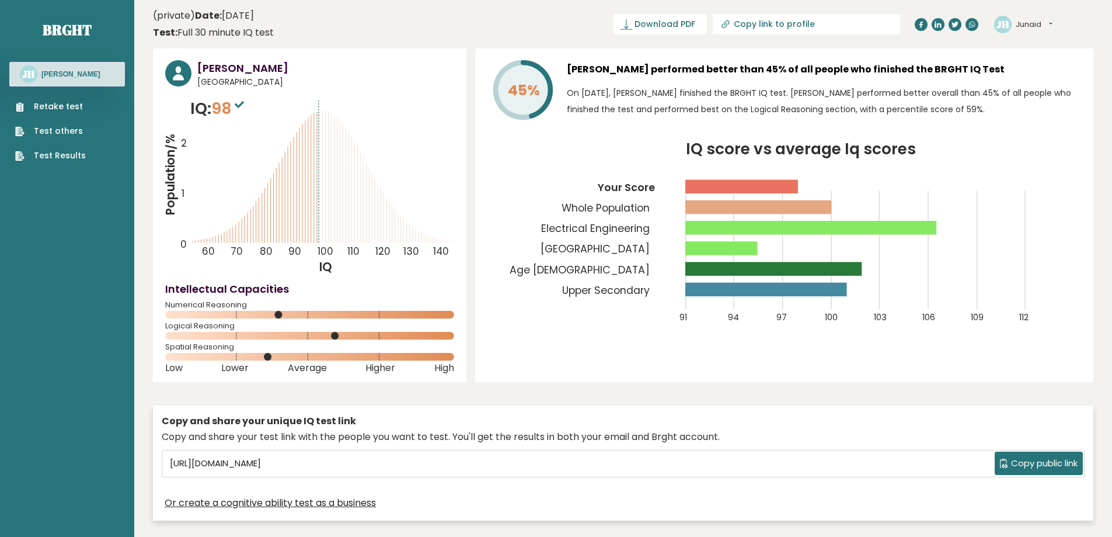
click at [1023, 27] on button "Junaid" at bounding box center [1034, 25] width 37 height 12
click at [1041, 72] on link "Settings" at bounding box center [1047, 75] width 60 height 16
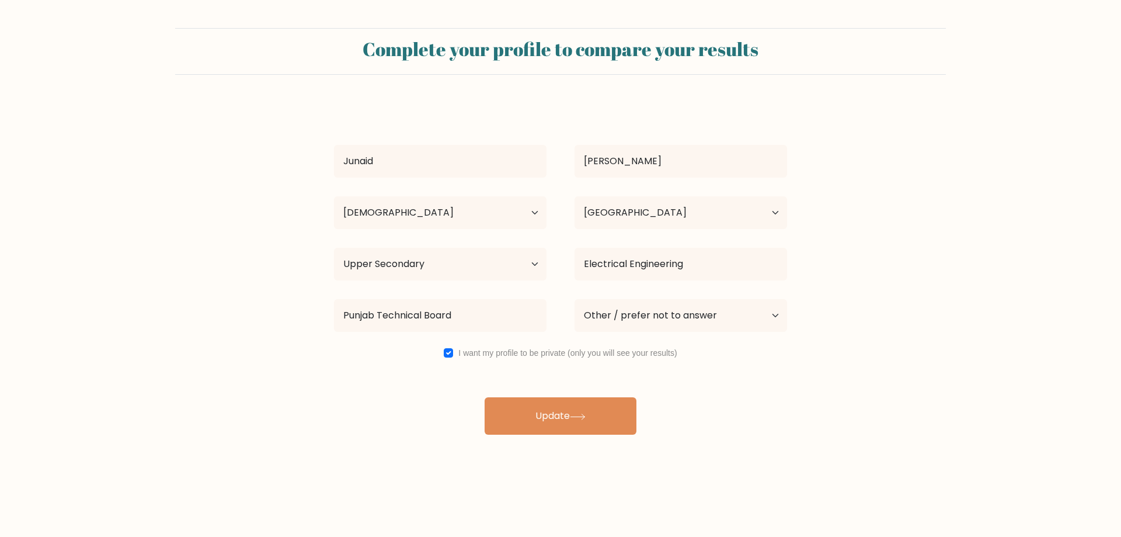
select select "25_34"
select select "PK"
select select "upper_secondary"
select select "other"
click at [504, 349] on label "I want my profile to be private (only you will see your results)" at bounding box center [567, 352] width 218 height 9
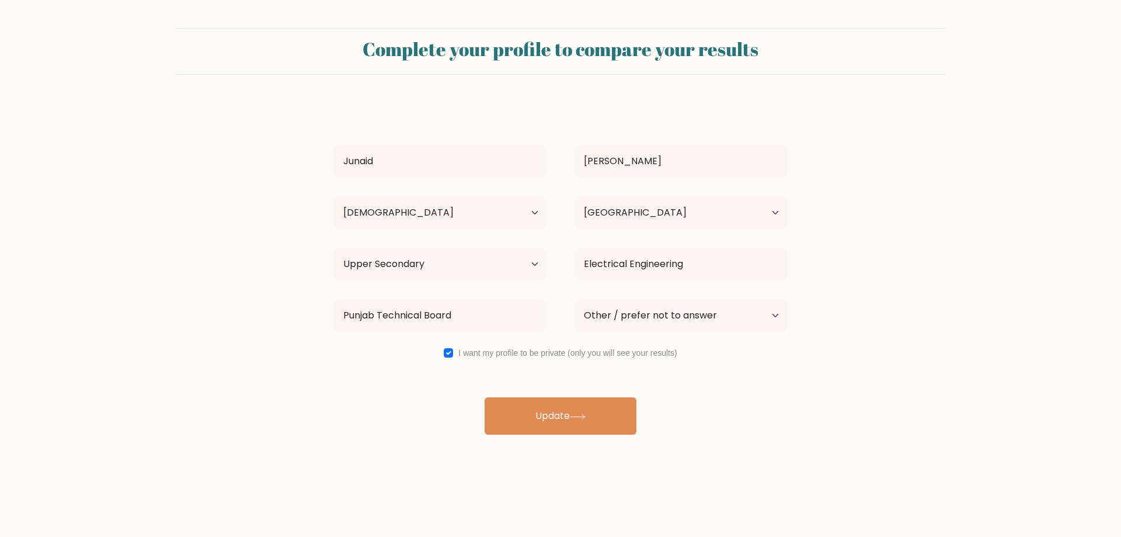
click at [464, 357] on div "I want my profile to be private (only you will see your results)" at bounding box center [560, 353] width 481 height 14
click at [448, 352] on input "checkbox" at bounding box center [448, 352] width 9 height 9
checkbox input "false"
click at [540, 419] on button "Update" at bounding box center [561, 415] width 152 height 37
